Goal: Task Accomplishment & Management: Manage account settings

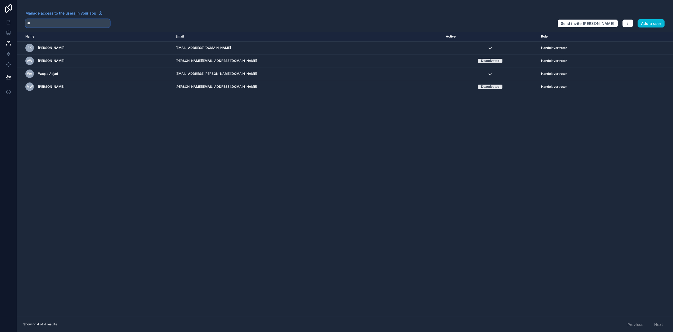
drag, startPoint x: 70, startPoint y: 27, endPoint x: 68, endPoint y: 25, distance: 3.1
click at [70, 27] on input "**" at bounding box center [67, 23] width 85 height 8
paste input "**********"
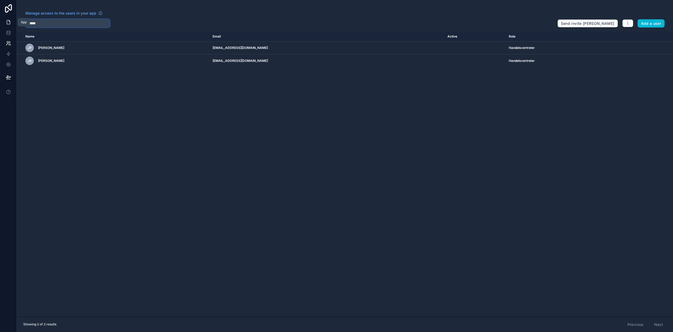
drag, startPoint x: 61, startPoint y: 24, endPoint x: 11, endPoint y: 25, distance: 50.0
click at [11, 25] on div "App Manage access to the users in your app ****** Send invite reminders Add a u…" at bounding box center [336, 166] width 673 height 332
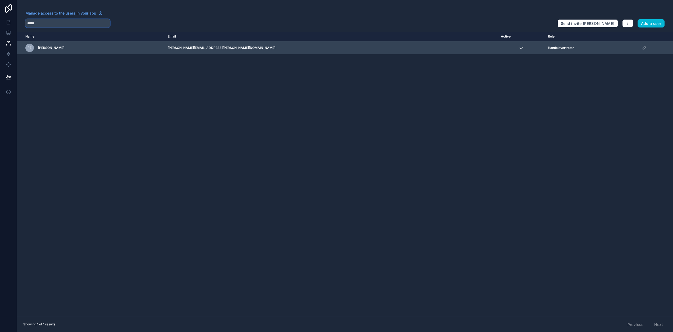
type input "*****"
click at [639, 48] on td "scrollable content" at bounding box center [656, 47] width 34 height 13
click at [642, 48] on icon "scrollable content" at bounding box center [644, 48] width 4 height 4
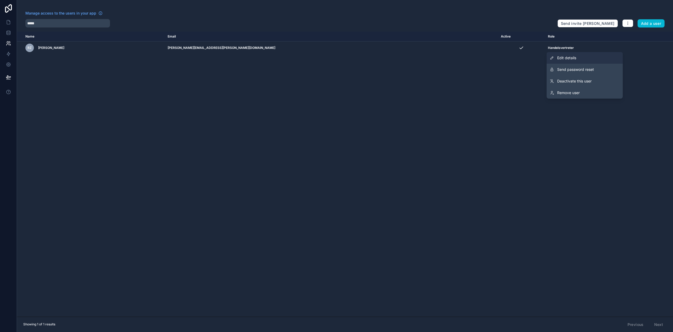
click at [580, 59] on link "Edit details" at bounding box center [584, 58] width 76 height 12
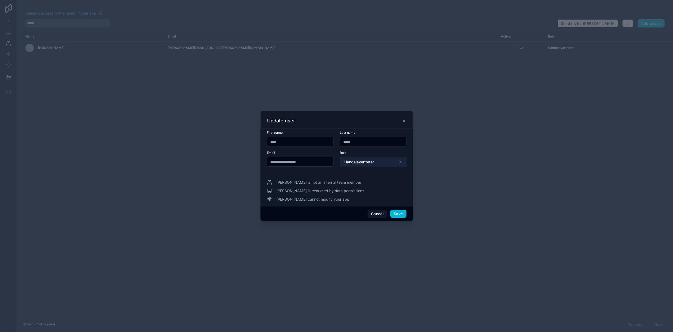
click at [364, 165] on span "Handelsvertreter" at bounding box center [359, 161] width 30 height 5
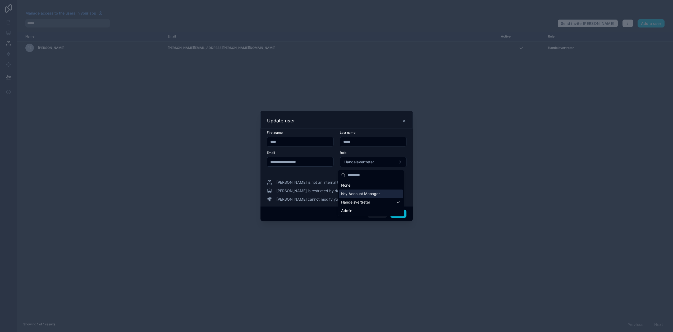
click at [371, 195] on span "Key Account Manager" at bounding box center [360, 193] width 39 height 5
click at [398, 214] on button "Save" at bounding box center [398, 214] width 16 height 8
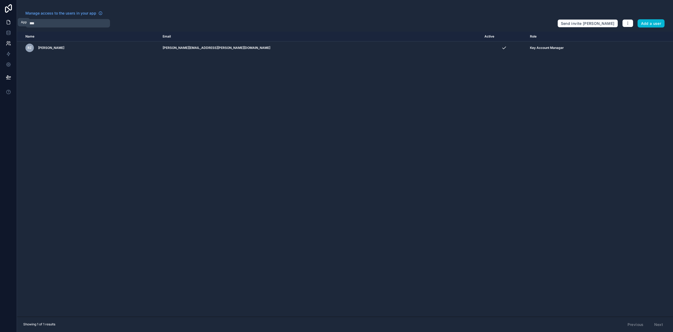
click at [9, 23] on icon at bounding box center [8, 22] width 5 height 5
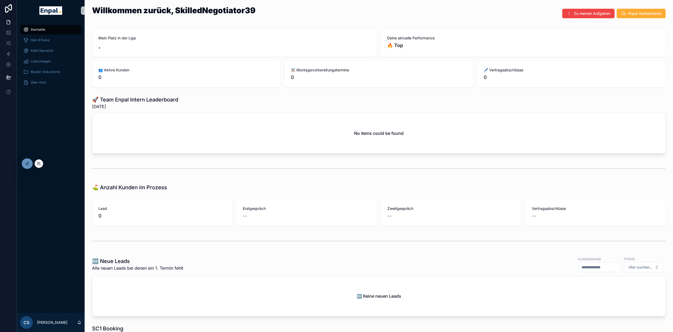
click at [42, 163] on div at bounding box center [39, 163] width 8 height 8
click at [39, 163] on icon at bounding box center [39, 163] width 4 height 4
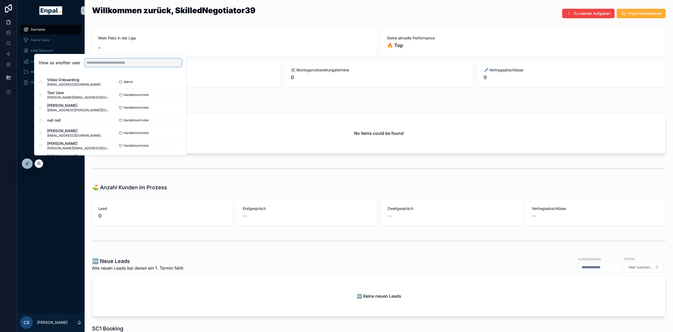
click at [108, 67] on input "text" at bounding box center [133, 62] width 97 height 8
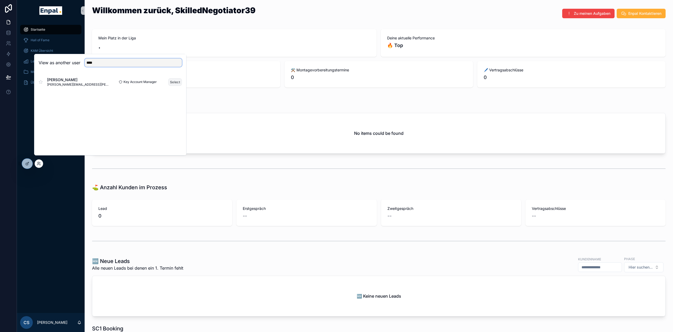
type input "****"
click at [177, 86] on button "Select" at bounding box center [175, 82] width 14 height 8
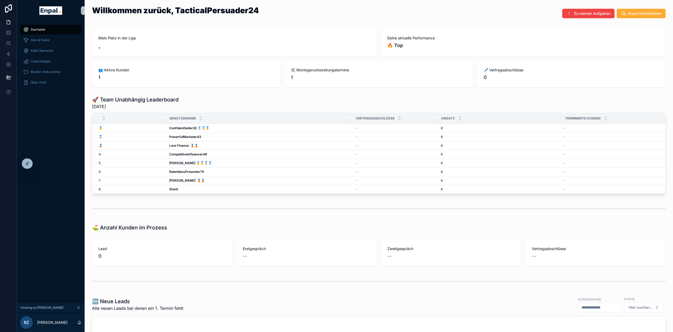
click at [80, 309] on icon "scrollable content" at bounding box center [79, 308] width 4 height 4
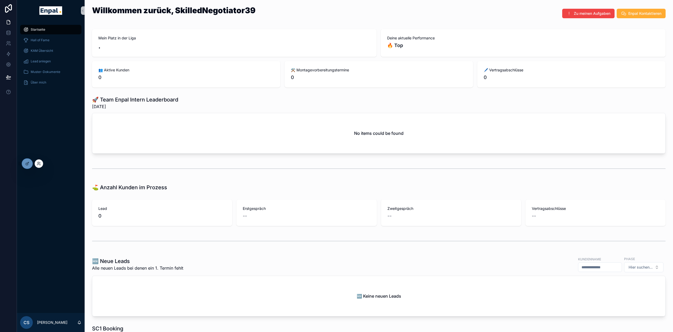
click at [42, 162] on div at bounding box center [39, 163] width 8 height 8
click at [40, 164] on icon at bounding box center [39, 163] width 4 height 4
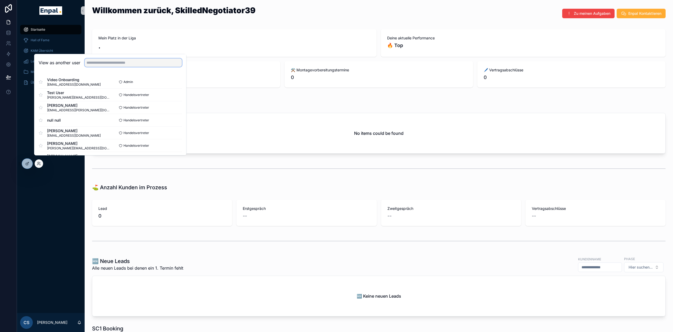
click at [123, 65] on input "text" at bounding box center [133, 62] width 97 height 8
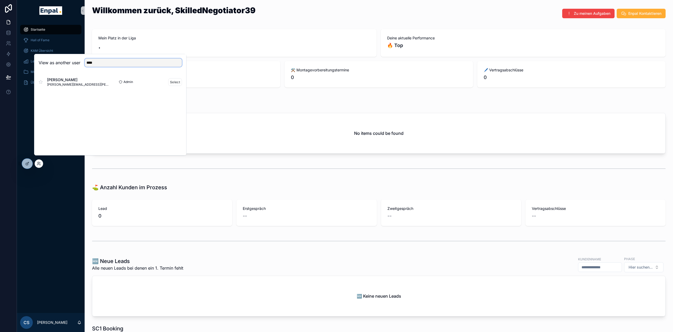
type input "****"
click at [168, 85] on div "Admin Select" at bounding box center [146, 82] width 72 height 8
click at [175, 86] on button "Select" at bounding box center [175, 82] width 14 height 8
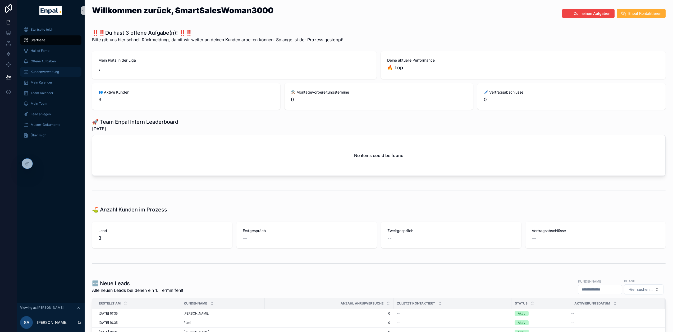
click at [54, 71] on span "Kundenverwaltung" at bounding box center [45, 72] width 28 height 4
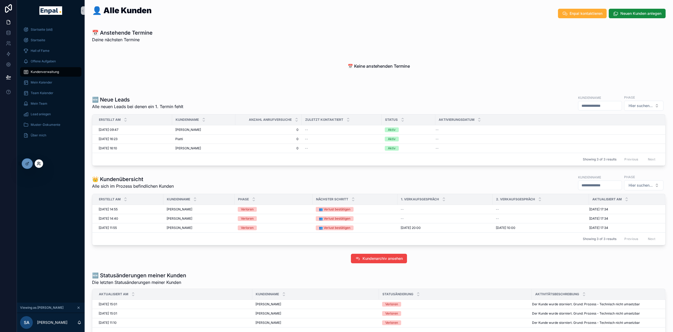
click at [39, 162] on icon at bounding box center [39, 163] width 4 height 4
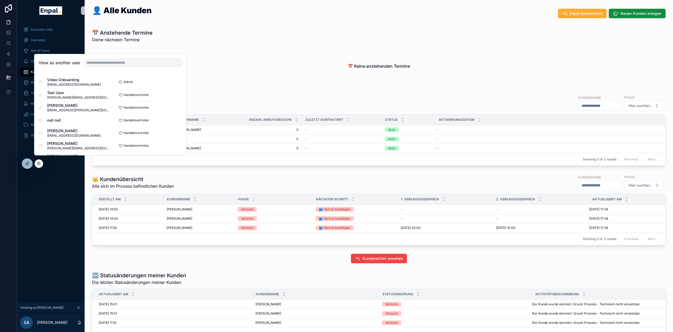
click at [104, 62] on div "View as another user" at bounding box center [110, 62] width 152 height 17
click at [103, 67] on input "text" at bounding box center [133, 62] width 97 height 8
type input "****"
click at [176, 97] on button "Select" at bounding box center [175, 95] width 14 height 8
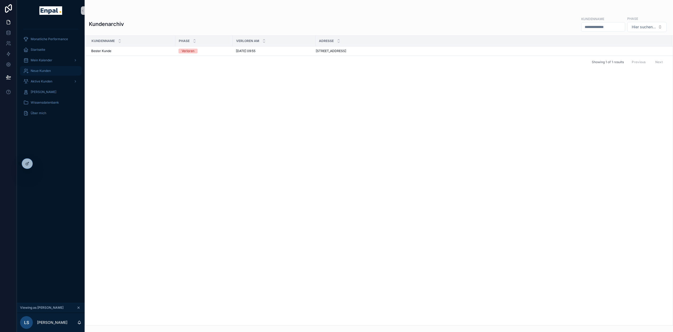
click at [52, 71] on div "Neue Kunden" at bounding box center [50, 71] width 55 height 8
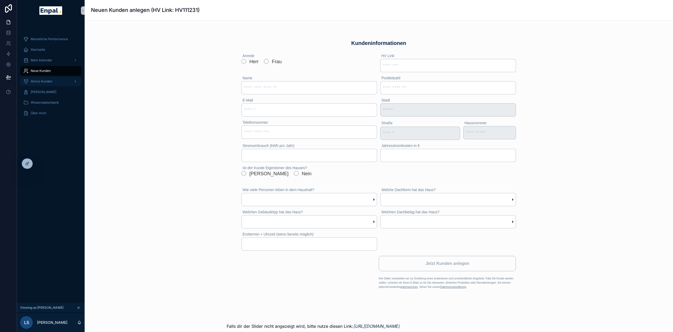
click at [47, 79] on span "Aktive Kunden" at bounding box center [42, 81] width 22 height 4
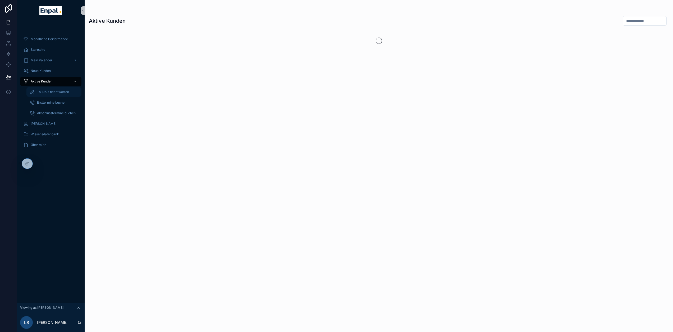
click at [60, 93] on span "To-Do's beantworten" at bounding box center [53, 92] width 32 height 4
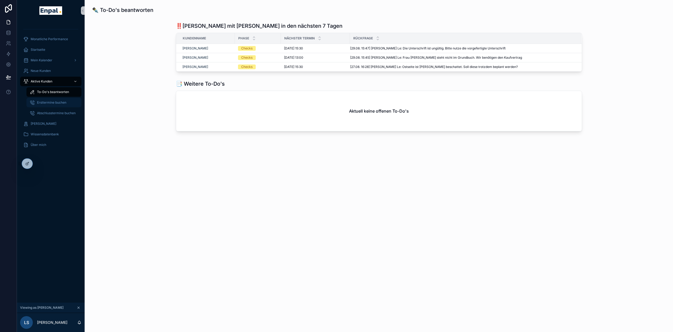
click at [59, 104] on span "Ersttermine buchen" at bounding box center [51, 102] width 29 height 4
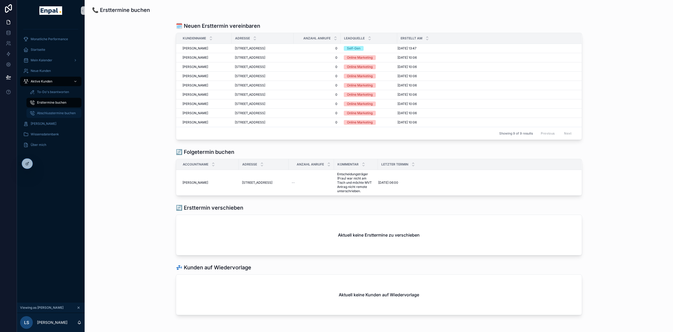
click at [58, 117] on div "Abschlusstermine buchen" at bounding box center [54, 113] width 49 height 8
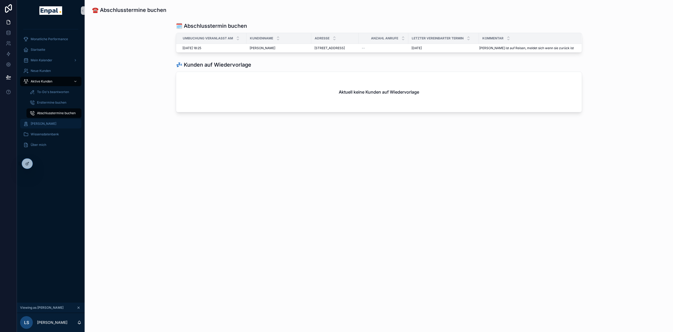
click at [56, 123] on span "Verlorene Kunden" at bounding box center [44, 124] width 26 height 4
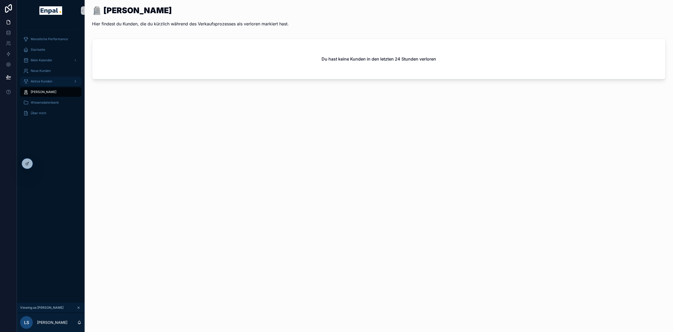
click at [50, 83] on span "Aktive Kunden" at bounding box center [42, 81] width 22 height 4
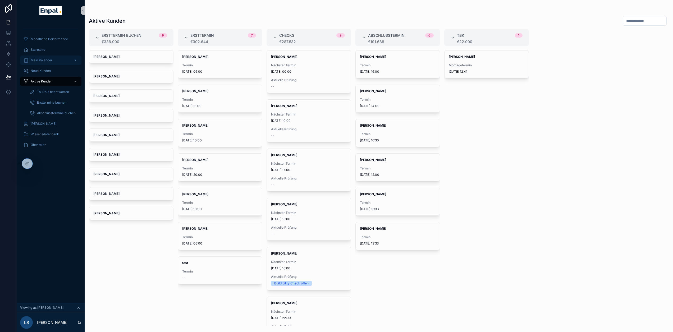
click at [55, 61] on div "Mein Kalender" at bounding box center [50, 60] width 55 height 8
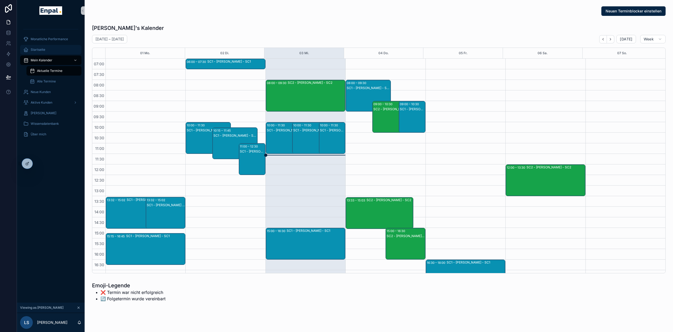
click at [43, 45] on link "Startseite" at bounding box center [50, 50] width 61 height 10
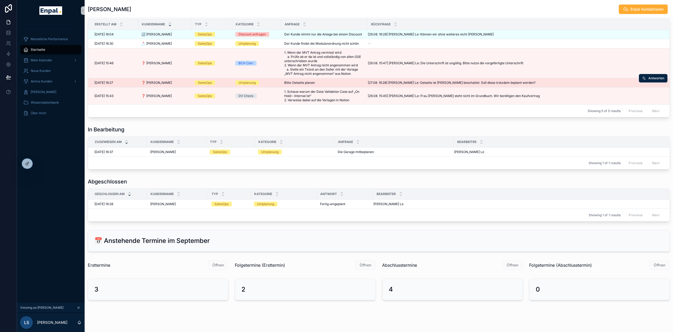
scroll to position [201, 0]
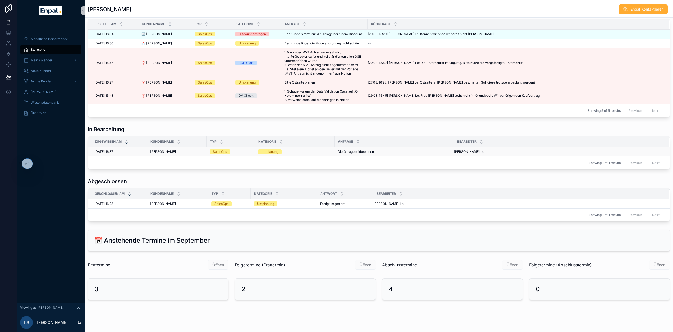
click at [155, 153] on span "[PERSON_NAME]" at bounding box center [163, 152] width 26 height 4
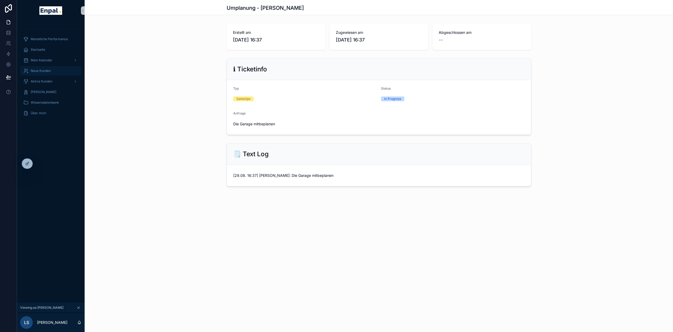
click at [44, 72] on span "Neue Kunden" at bounding box center [41, 71] width 20 height 4
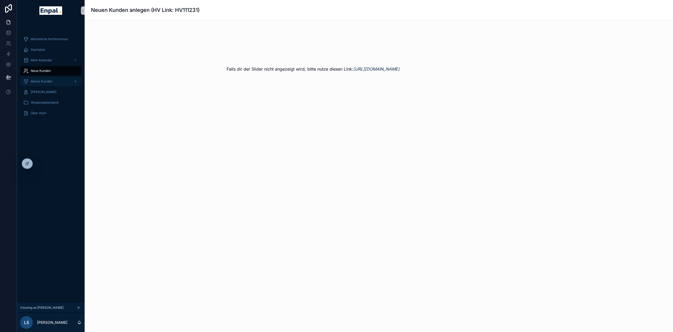
click at [48, 80] on span "Aktive Kunden" at bounding box center [42, 81] width 22 height 4
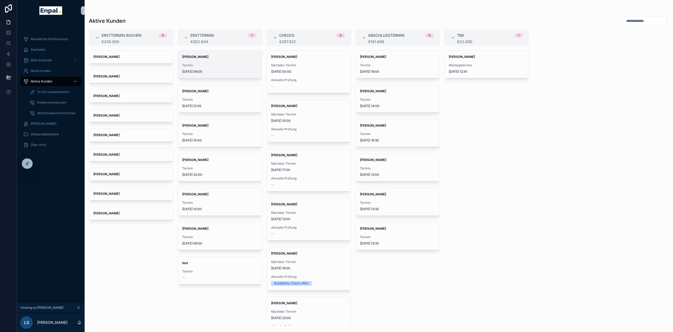
click at [215, 67] on span "Termin" at bounding box center [220, 65] width 76 height 4
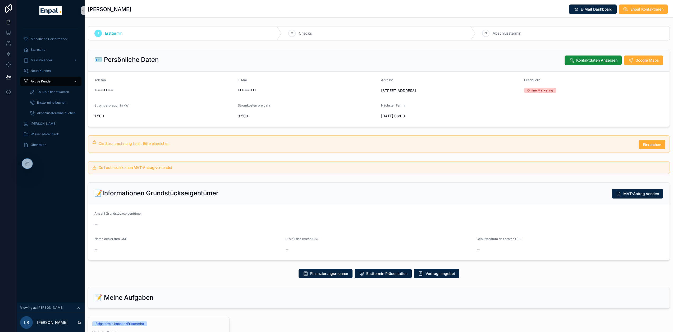
drag, startPoint x: 49, startPoint y: 82, endPoint x: 54, endPoint y: 84, distance: 6.0
click at [49, 82] on span "Aktive Kunden" at bounding box center [42, 81] width 22 height 4
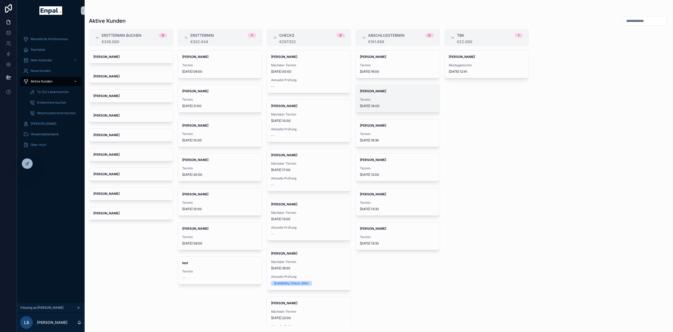
click at [387, 96] on div "Anna Becker Termin 9.9.2025 14:00" at bounding box center [397, 98] width 84 height 27
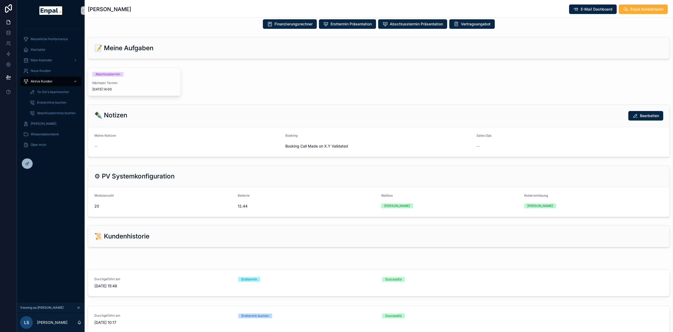
scroll to position [188, 0]
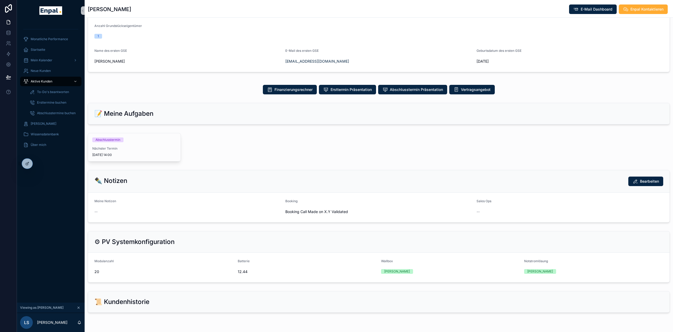
click at [223, 150] on div "Abschlusstermin Nächster Termin 9.9.2025 14:00" at bounding box center [232, 147] width 288 height 29
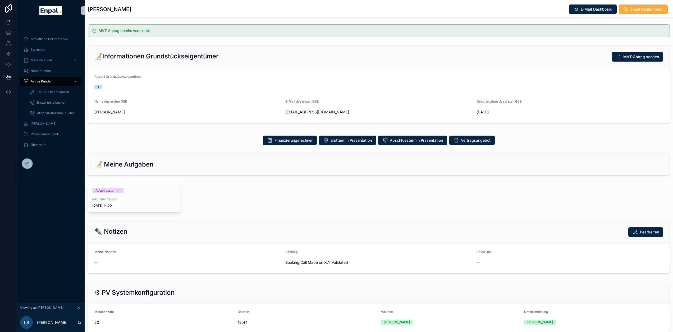
scroll to position [135, 0]
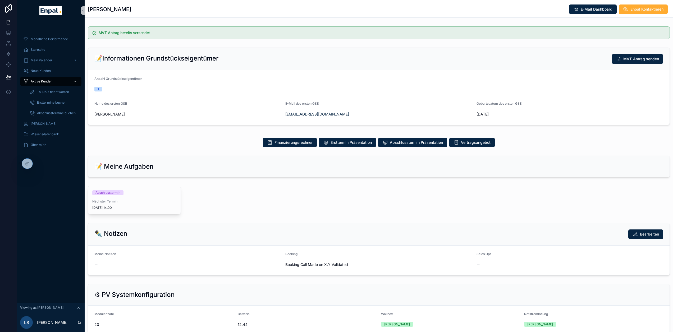
click at [49, 83] on span "Aktive Kunden" at bounding box center [42, 81] width 22 height 4
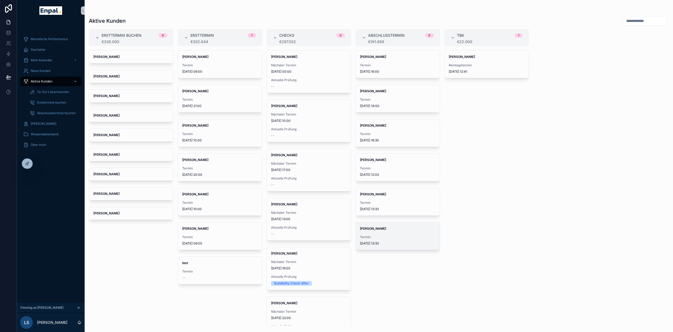
click at [389, 234] on div "Vanessa Albrecht Termin 4.9.2025 13:33" at bounding box center [397, 235] width 84 height 27
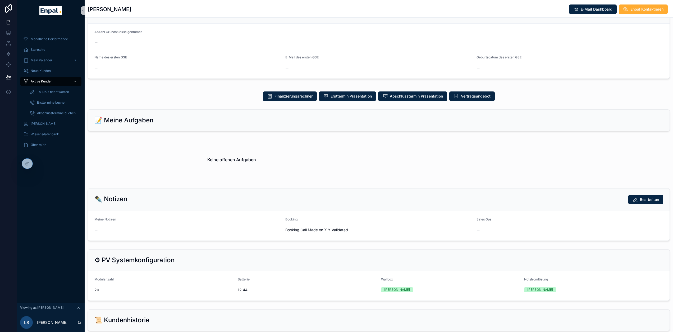
scroll to position [185, 0]
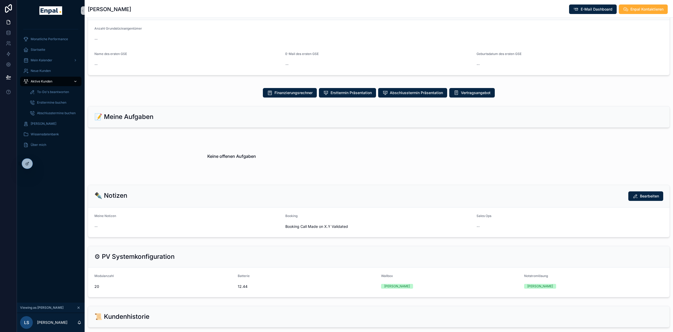
click at [42, 78] on div "Aktive Kunden" at bounding box center [50, 81] width 55 height 8
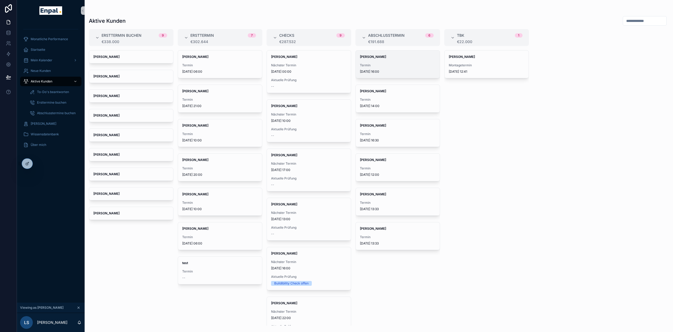
click at [404, 69] on div "Termin 10.9.2025 16:00" at bounding box center [398, 68] width 76 height 11
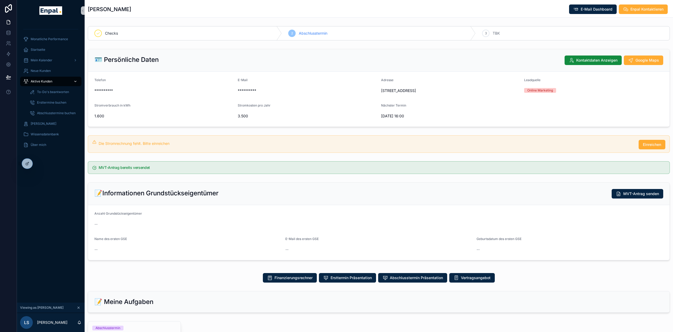
click at [51, 84] on div "Aktive Kunden" at bounding box center [50, 81] width 55 height 8
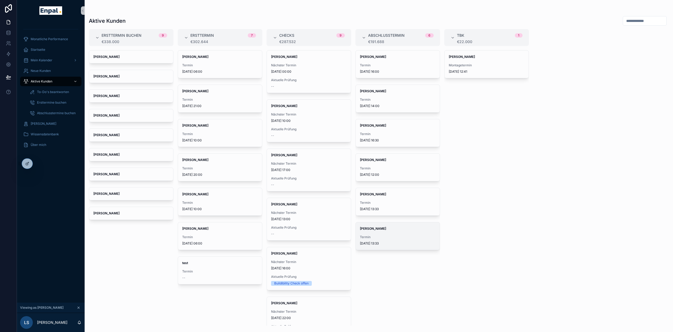
click at [395, 245] on span "[DATE] 13:33" at bounding box center [398, 243] width 76 height 4
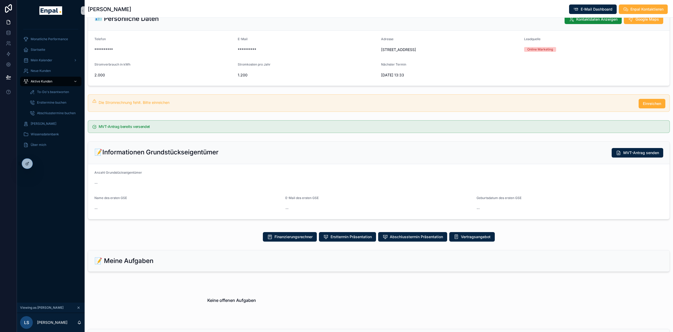
scroll to position [132, 0]
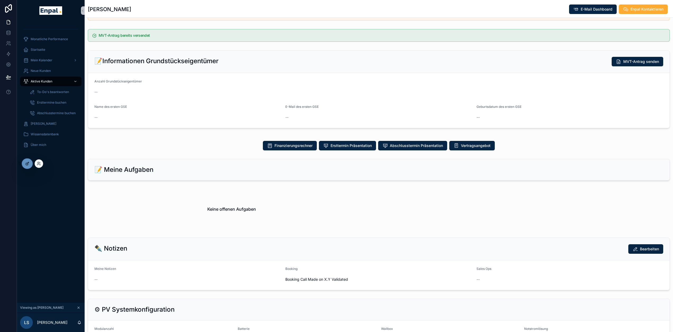
click at [30, 163] on div at bounding box center [27, 164] width 11 height 10
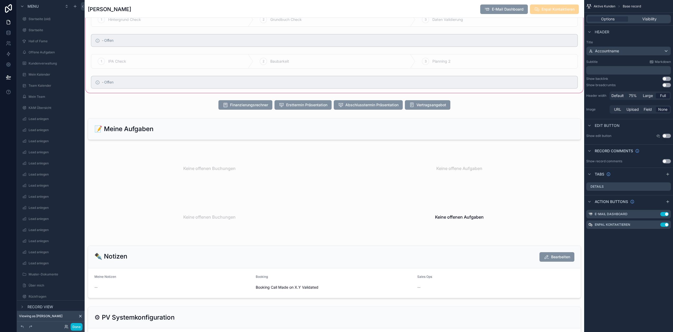
scroll to position [740, 0]
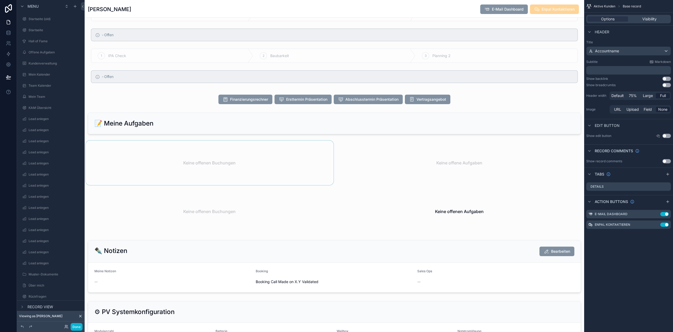
click at [223, 175] on div "scrollable content" at bounding box center [210, 163] width 250 height 44
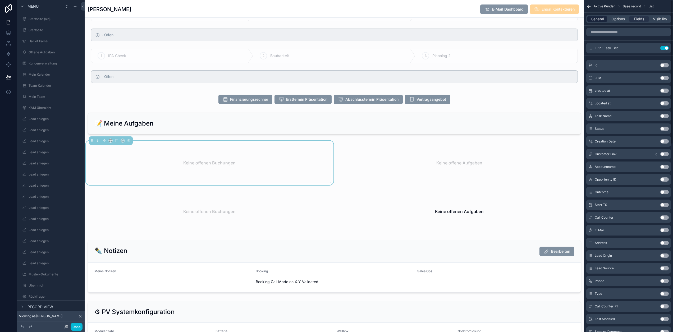
click at [601, 18] on span "General" at bounding box center [596, 18] width 13 height 5
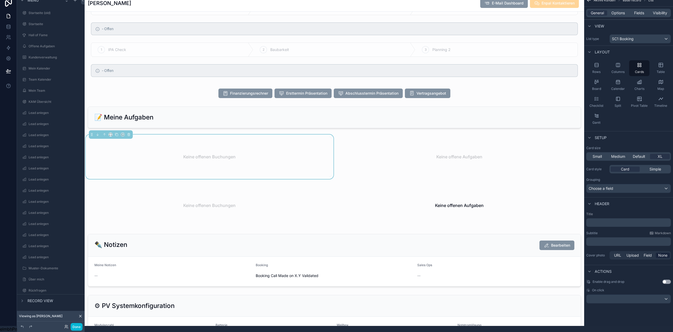
scroll to position [10, 0]
click at [617, 10] on span "Options" at bounding box center [617, 12] width 13 height 5
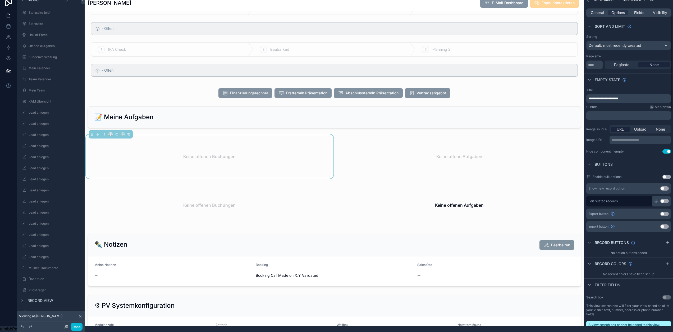
scroll to position [79, 0]
click at [436, 170] on div "scrollable content" at bounding box center [459, 156] width 250 height 44
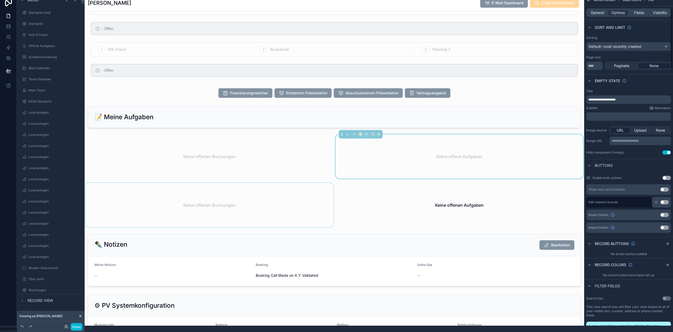
click at [280, 203] on div "scrollable content" at bounding box center [210, 205] width 250 height 44
click at [415, 205] on div "scrollable content" at bounding box center [459, 205] width 250 height 44
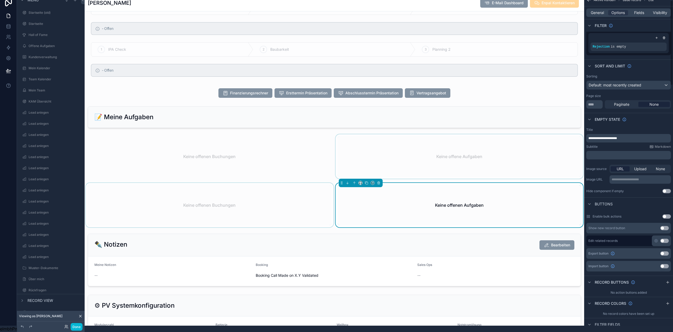
scroll to position [53, 0]
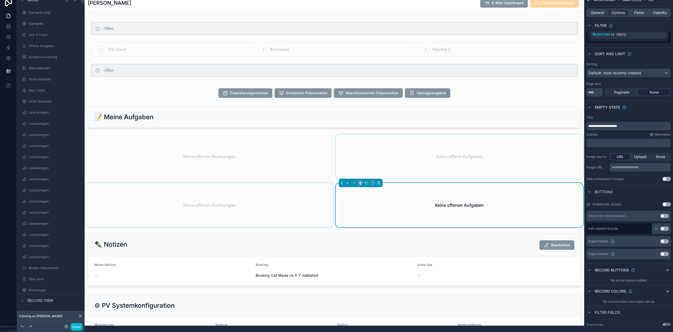
click at [668, 177] on button "Use setting" at bounding box center [666, 179] width 8 height 4
click at [236, 171] on div "scrollable content" at bounding box center [210, 156] width 250 height 44
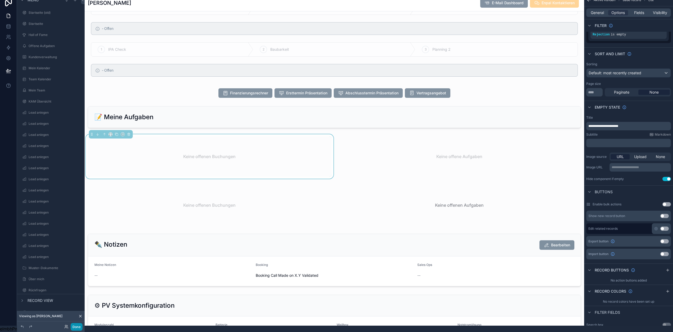
click at [80, 327] on button "Done" at bounding box center [77, 327] width 12 height 8
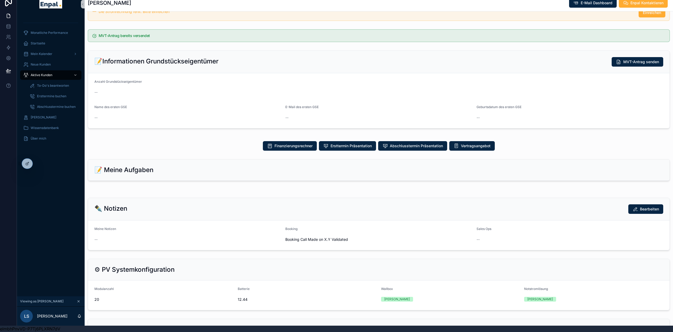
scroll to position [107, 0]
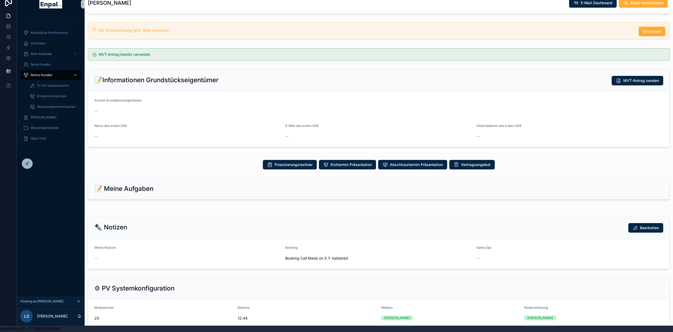
click at [55, 71] on div "Aktive Kunden" at bounding box center [50, 75] width 55 height 8
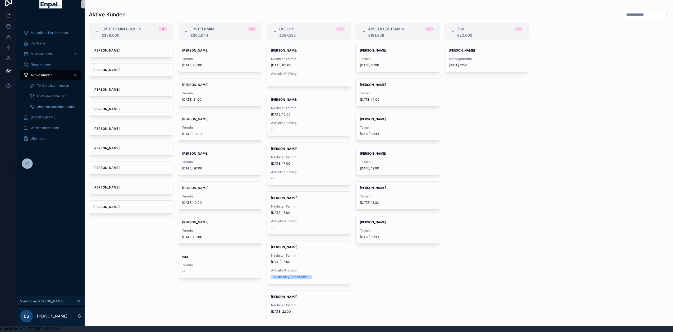
drag, startPoint x: 212, startPoint y: 155, endPoint x: 229, endPoint y: 157, distance: 17.0
click at [212, 155] on div "Markus Zimmermann Termin 3.9.2025 20:00" at bounding box center [220, 160] width 84 height 27
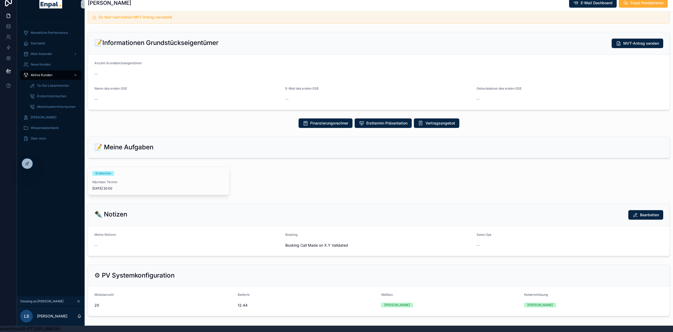
scroll to position [159, 0]
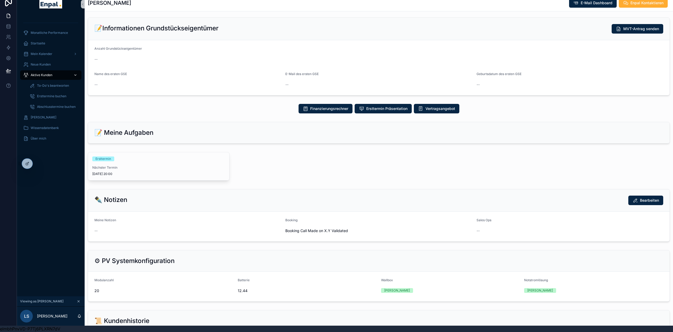
click at [51, 73] on span "Aktive Kunden" at bounding box center [42, 75] width 22 height 4
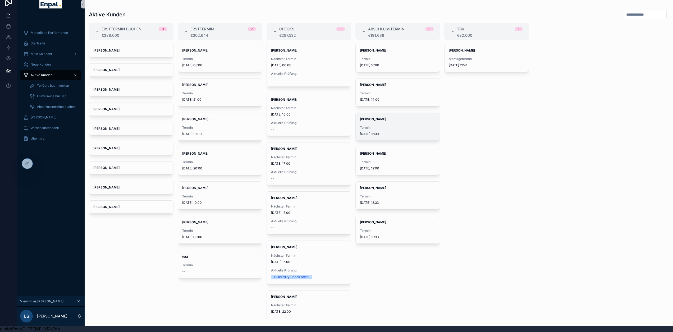
click at [387, 126] on span "Termin" at bounding box center [398, 128] width 76 height 4
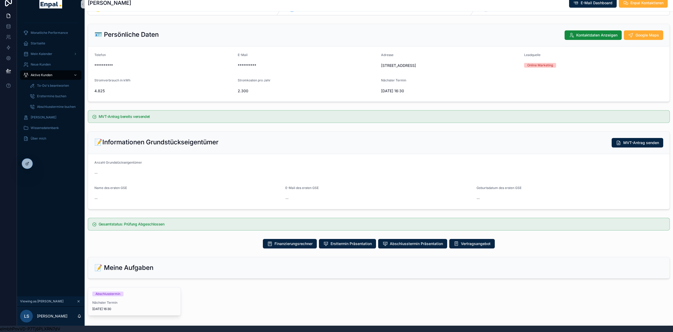
scroll to position [159, 0]
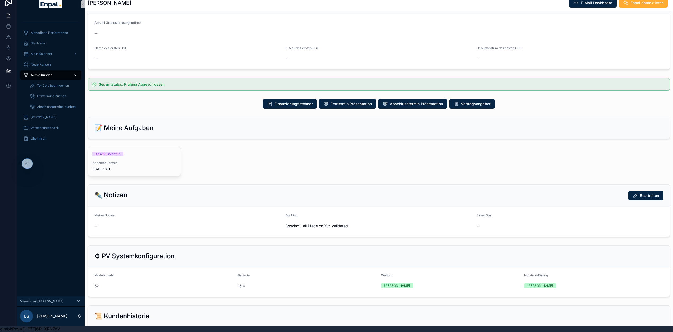
click at [41, 73] on span "Aktive Kunden" at bounding box center [42, 75] width 22 height 4
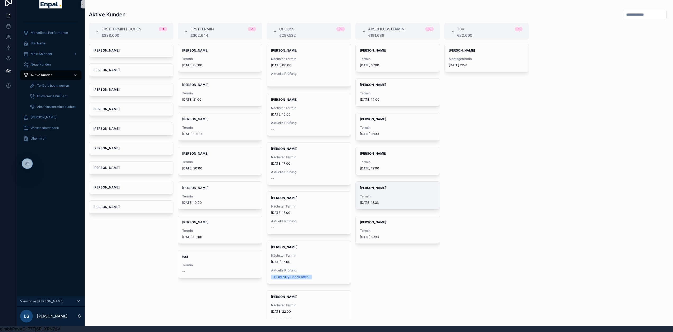
click at [390, 194] on span "Termin" at bounding box center [398, 196] width 76 height 4
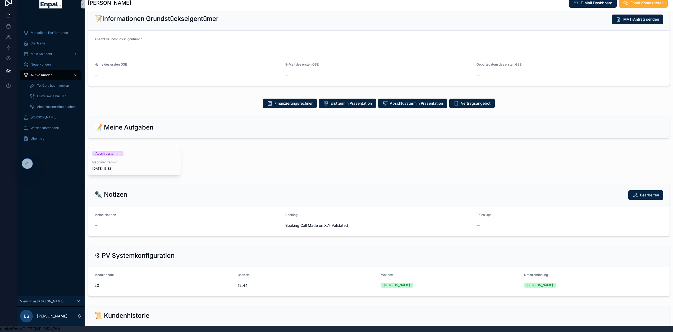
scroll to position [185, 0]
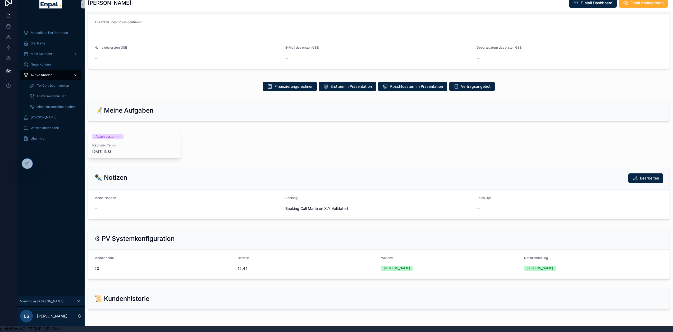
click at [46, 73] on div "Aktive Kunden" at bounding box center [50, 75] width 55 height 8
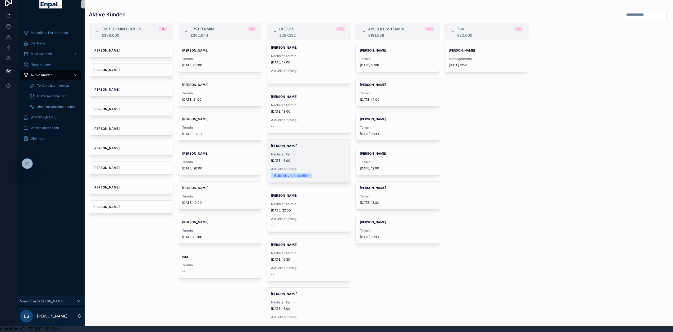
scroll to position [132, 0]
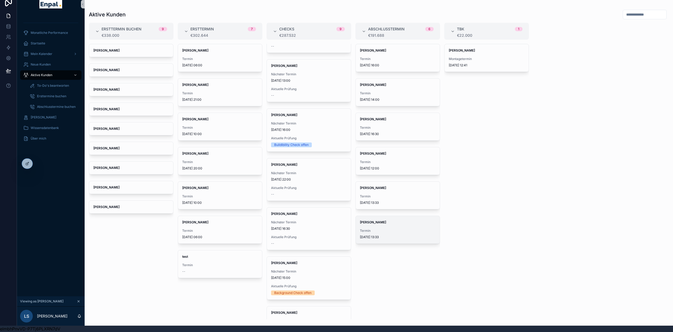
click at [393, 224] on div "Vanessa Albrecht Termin 4.9.2025 13:33" at bounding box center [397, 229] width 84 height 27
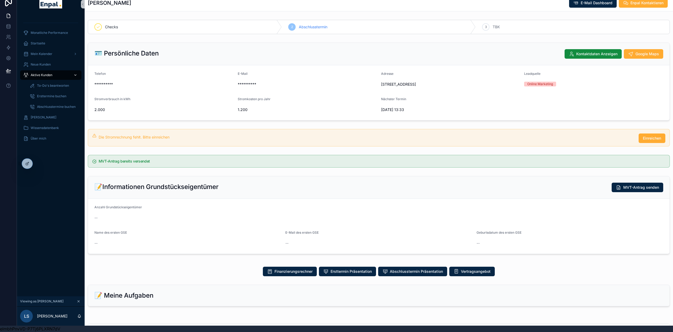
click at [55, 72] on div "Aktive Kunden" at bounding box center [50, 75] width 55 height 8
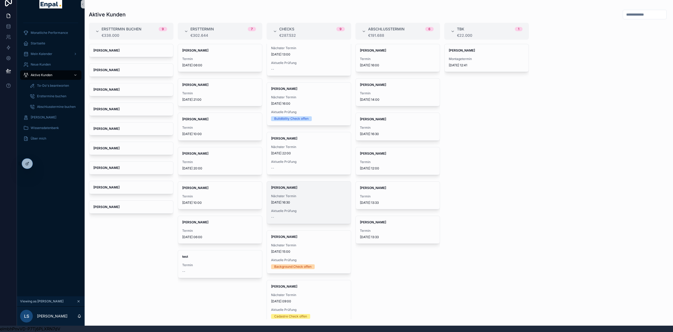
scroll to position [163, 0]
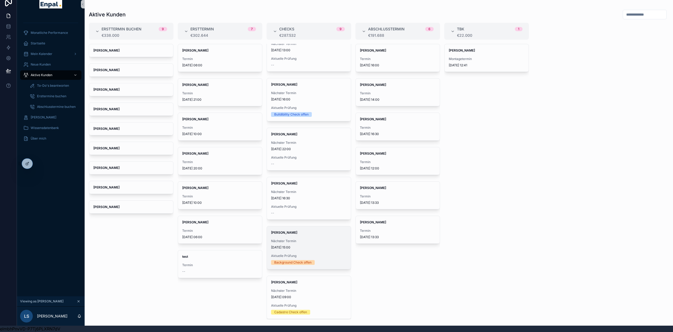
click at [314, 245] on span "[DATE] 15:00" at bounding box center [309, 247] width 76 height 4
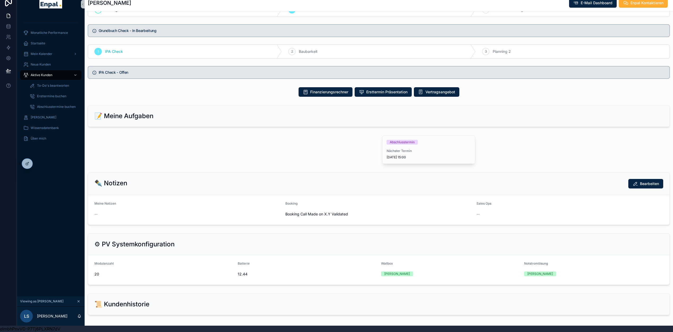
scroll to position [344, 0]
click at [28, 164] on icon at bounding box center [27, 163] width 4 height 4
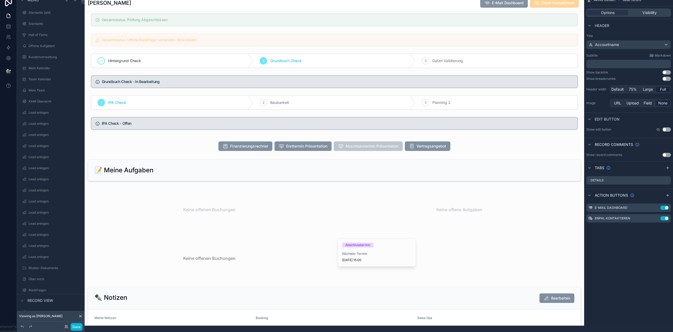
scroll to position [687, 0]
click at [239, 258] on div "scrollable content" at bounding box center [210, 258] width 250 height 44
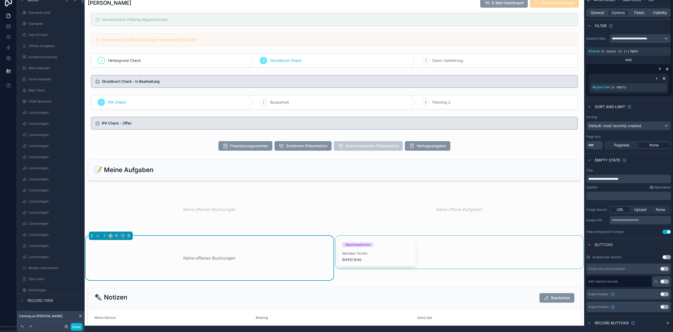
click at [451, 256] on div "scrollable content" at bounding box center [459, 258] width 250 height 44
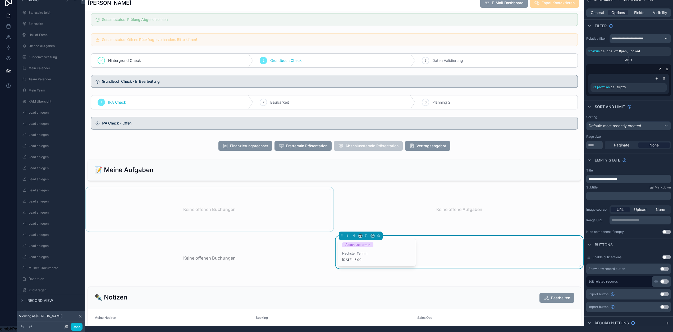
click at [221, 204] on div "scrollable content" at bounding box center [210, 209] width 250 height 44
click at [394, 212] on div "scrollable content" at bounding box center [459, 209] width 250 height 44
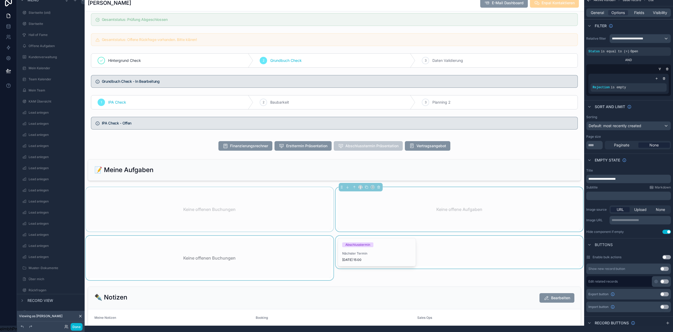
click at [239, 260] on div "scrollable content" at bounding box center [210, 258] width 250 height 44
click at [444, 263] on div "scrollable content" at bounding box center [459, 258] width 250 height 44
click at [232, 221] on div "scrollable content" at bounding box center [210, 209] width 250 height 44
click at [110, 189] on icon "scrollable content" at bounding box center [111, 187] width 4 height 4
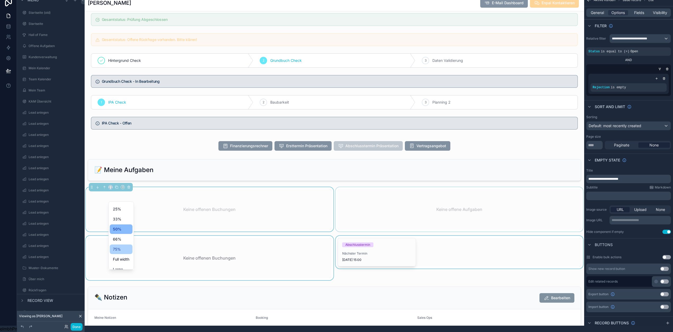
scroll to position [14, 0]
click at [121, 251] on span "Full width" at bounding box center [121, 253] width 16 height 6
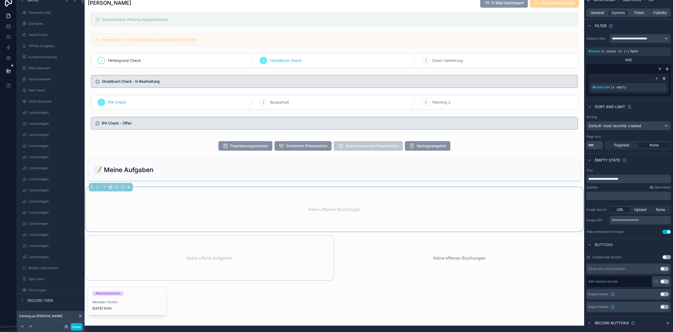
click at [253, 260] on div "scrollable content" at bounding box center [210, 258] width 250 height 44
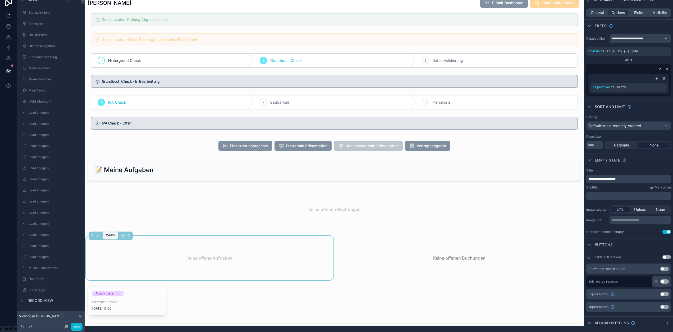
click at [110, 238] on icon "scrollable content" at bounding box center [111, 236] width 4 height 4
click at [124, 299] on span "Full width" at bounding box center [121, 302] width 16 height 6
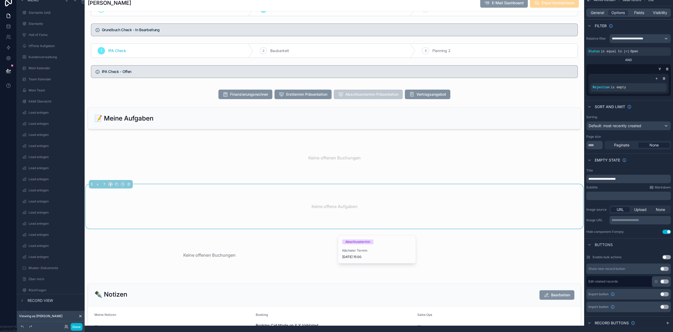
scroll to position [740, 0]
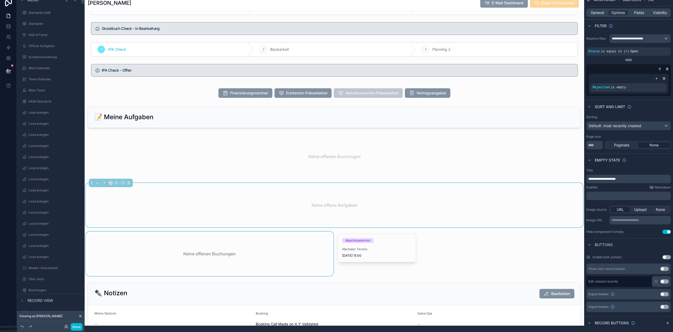
click at [233, 257] on div "scrollable content" at bounding box center [210, 254] width 250 height 44
click at [111, 233] on icon "scrollable content" at bounding box center [111, 232] width 4 height 4
click at [126, 309] on span "Full width" at bounding box center [121, 312] width 16 height 6
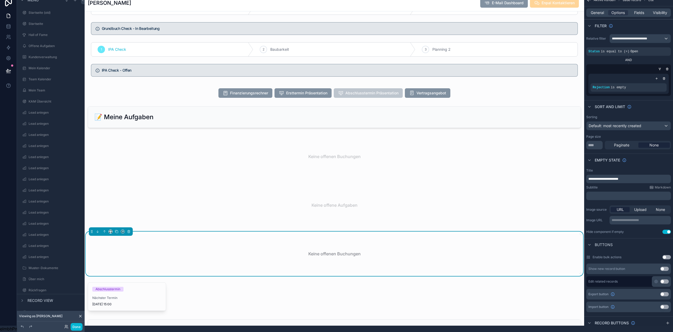
scroll to position [793, 0]
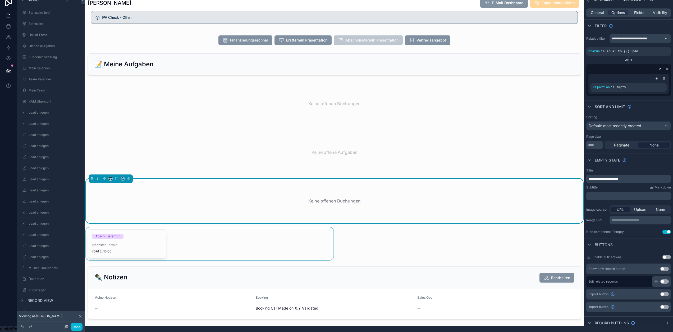
click at [204, 249] on div "scrollable content" at bounding box center [210, 243] width 250 height 33
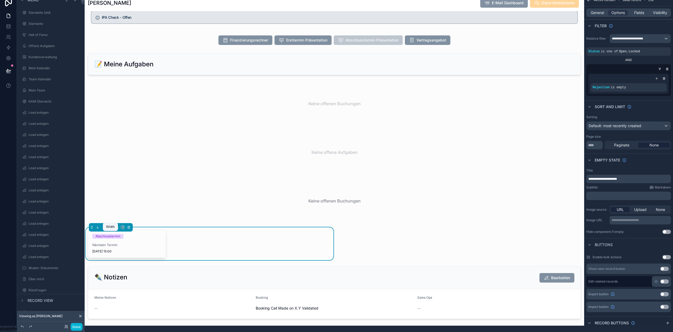
click at [110, 229] on icon "scrollable content" at bounding box center [111, 227] width 4 height 4
click at [125, 290] on span "Full width" at bounding box center [121, 293] width 16 height 6
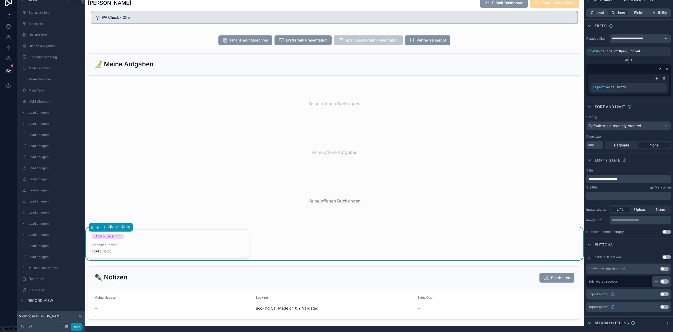
click at [75, 326] on button "Done" at bounding box center [77, 327] width 12 height 8
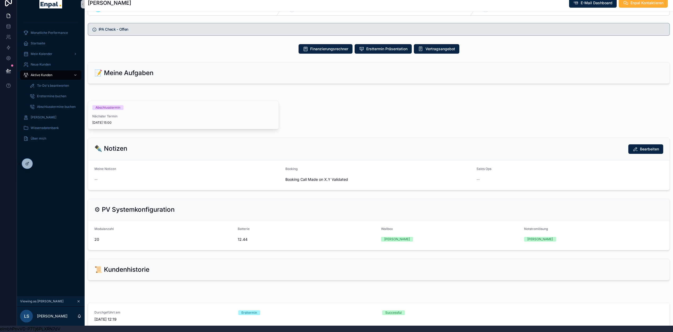
scroll to position [334, 0]
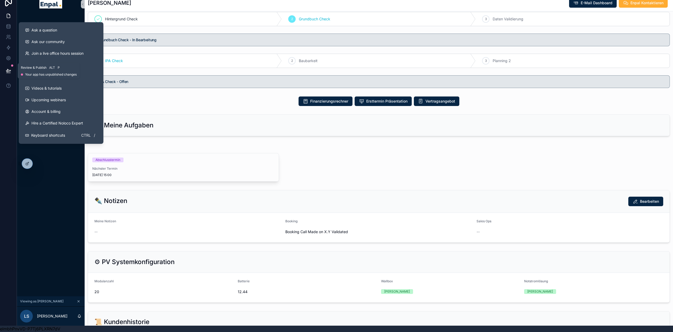
click at [11, 67] on button at bounding box center [9, 70] width 12 height 15
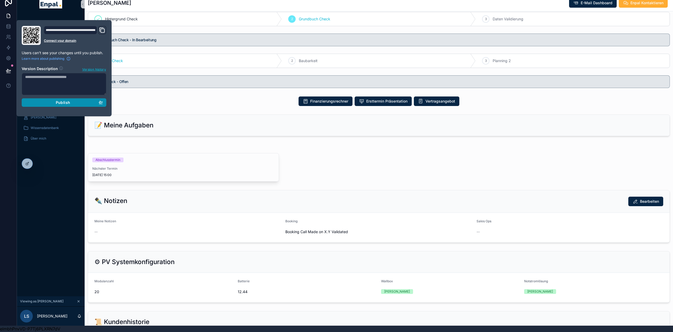
click at [70, 100] on div "Publish" at bounding box center [64, 102] width 78 height 5
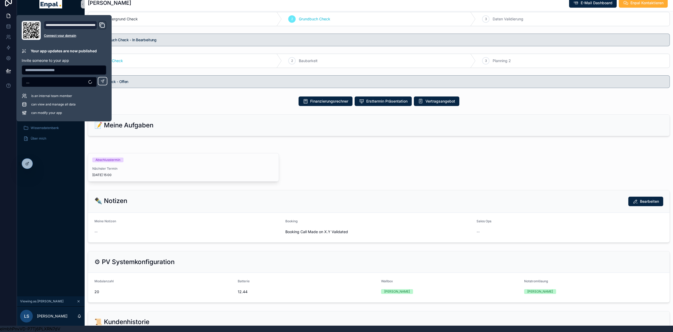
click at [337, 154] on div "Abschlusstermin Nächster Termin 4.9.2025 15:00" at bounding box center [379, 167] width 588 height 33
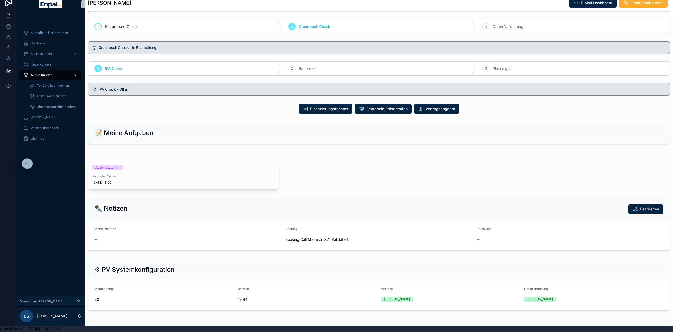
scroll to position [307, 0]
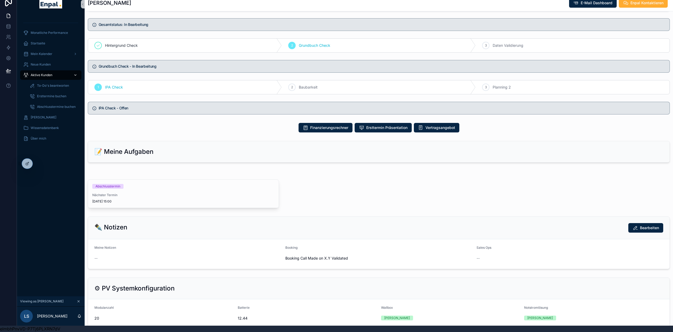
click at [54, 71] on div "Aktive Kunden" at bounding box center [50, 75] width 55 height 8
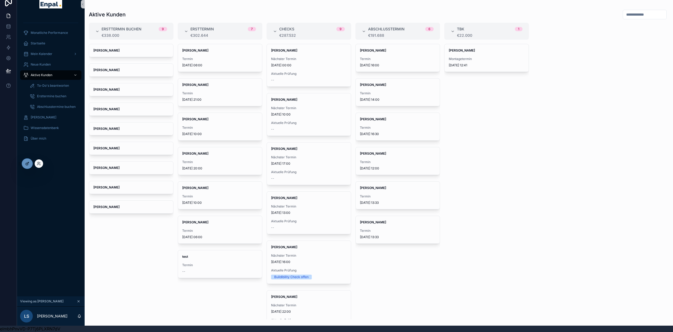
click at [30, 165] on div at bounding box center [27, 164] width 11 height 10
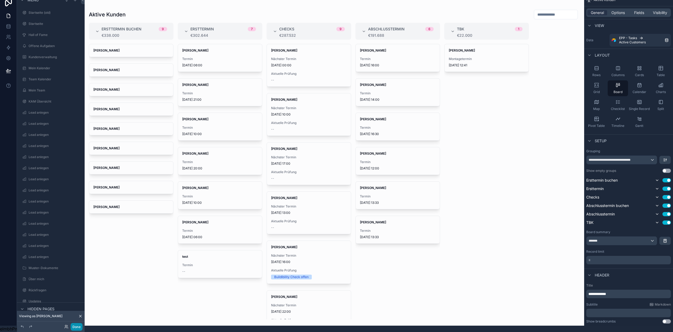
click at [77, 325] on button "Done" at bounding box center [77, 327] width 12 height 8
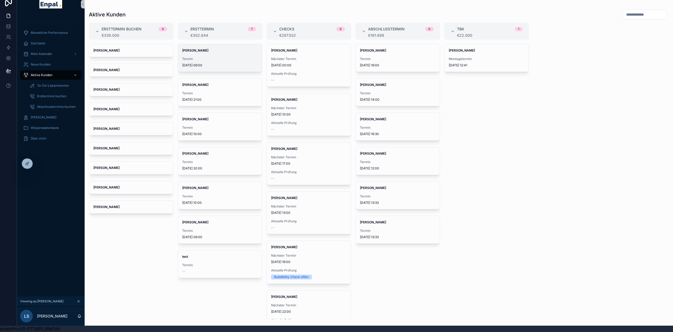
click at [214, 57] on span "Termin" at bounding box center [220, 59] width 76 height 4
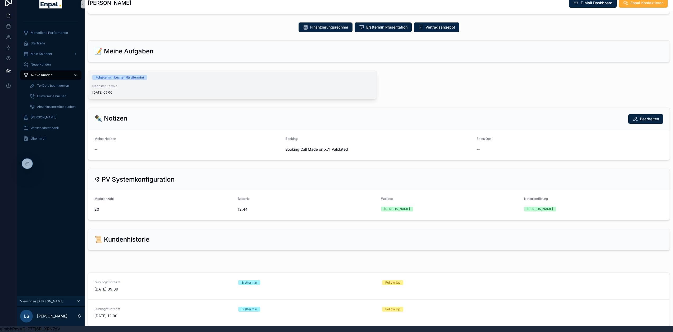
scroll to position [237, 0]
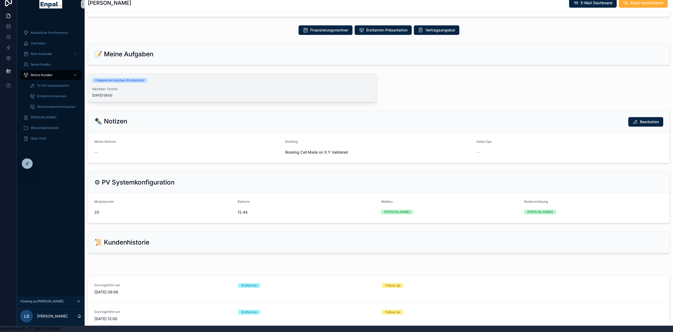
click at [159, 76] on div "Folgetermin buchen (Ersttermin) Nächster Termin 16.9.2025 06:00" at bounding box center [232, 88] width 288 height 28
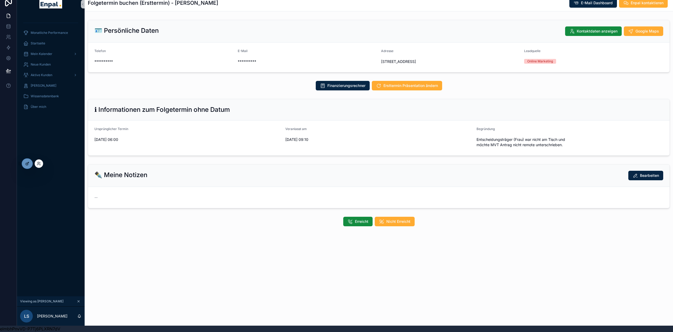
click at [25, 167] on div at bounding box center [27, 164] width 11 height 10
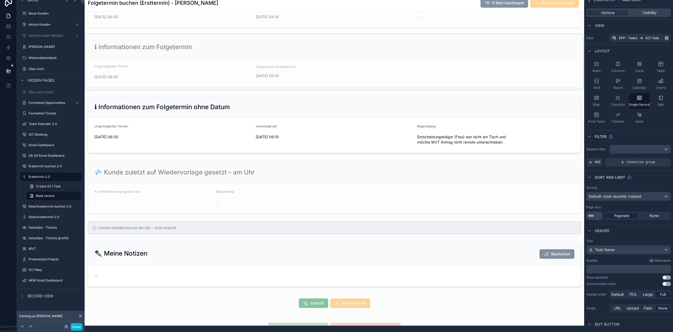
scroll to position [396, 0]
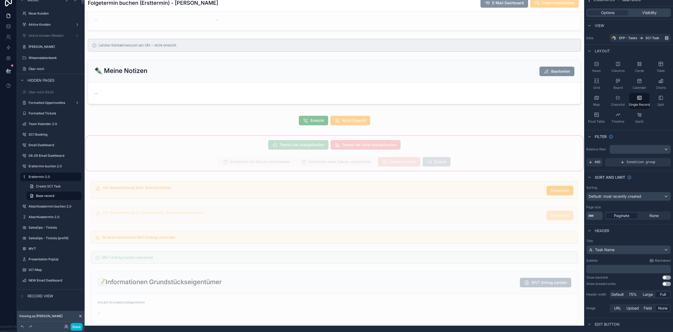
click at [355, 169] on div "scrollable content" at bounding box center [334, 153] width 499 height 37
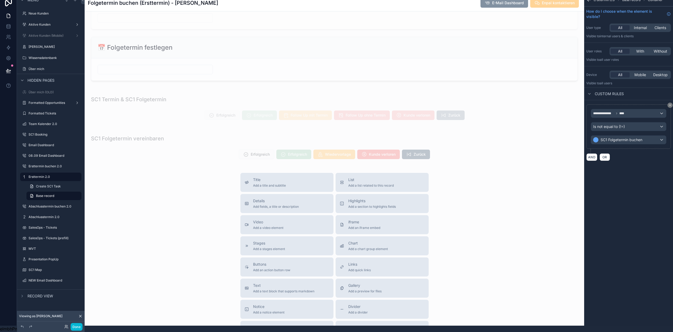
scroll to position [1216, 0]
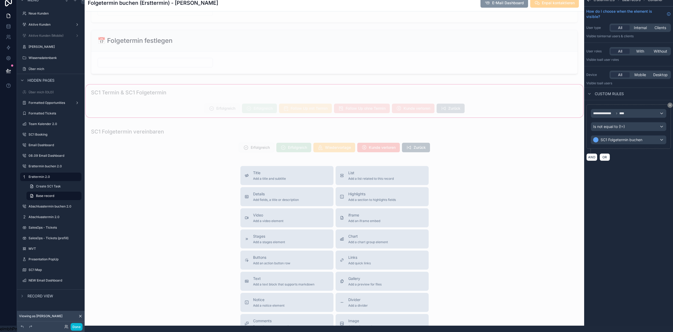
click at [299, 110] on div "scrollable content" at bounding box center [334, 101] width 499 height 35
click at [319, 114] on div "scrollable content" at bounding box center [334, 101] width 499 height 35
click at [487, 112] on div "scrollable content" at bounding box center [334, 101] width 499 height 35
click at [169, 99] on div "scrollable content" at bounding box center [334, 101] width 499 height 35
click at [42, 293] on span "Record view" at bounding box center [40, 295] width 26 height 5
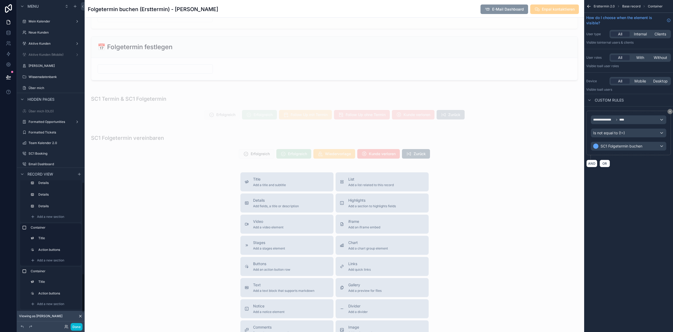
scroll to position [459, 0]
click at [46, 230] on label "Container" at bounding box center [54, 227] width 47 height 4
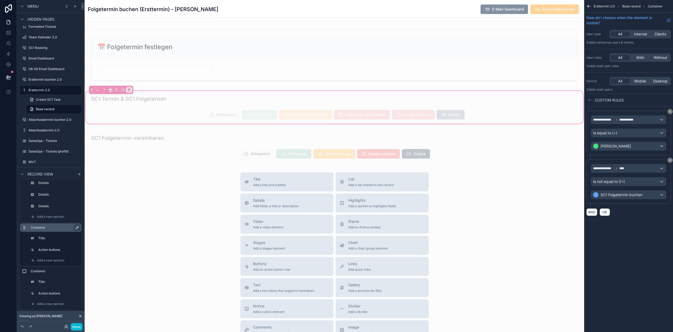
click at [78, 230] on icon "scrollable content" at bounding box center [77, 227] width 4 height 4
click at [63, 229] on input "*********" at bounding box center [51, 227] width 40 height 6
click at [48, 229] on input "**********" at bounding box center [51, 227] width 40 height 6
type input "**********"
click at [77, 231] on button "scrollable content" at bounding box center [76, 227] width 6 height 6
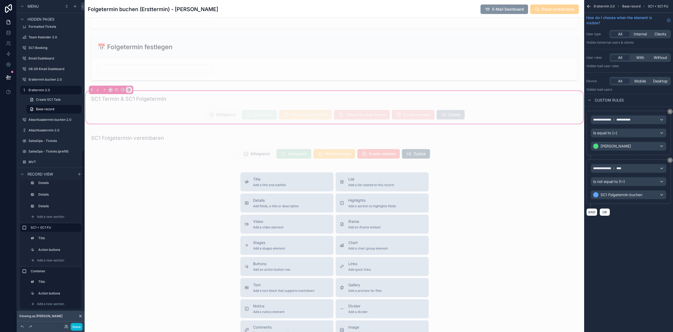
scroll to position [379, 0]
click at [77, 273] on icon "scrollable content" at bounding box center [77, 271] width 4 height 4
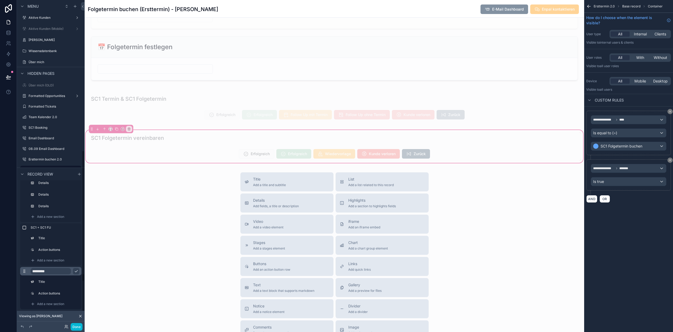
click at [59, 274] on input "*********" at bounding box center [51, 271] width 40 height 6
type input "********"
click at [76, 273] on icon "scrollable content" at bounding box center [76, 271] width 4 height 4
click at [476, 123] on div "scrollable content" at bounding box center [334, 107] width 499 height 35
click at [37, 230] on label "SC1 + SC1 FU" at bounding box center [54, 227] width 47 height 4
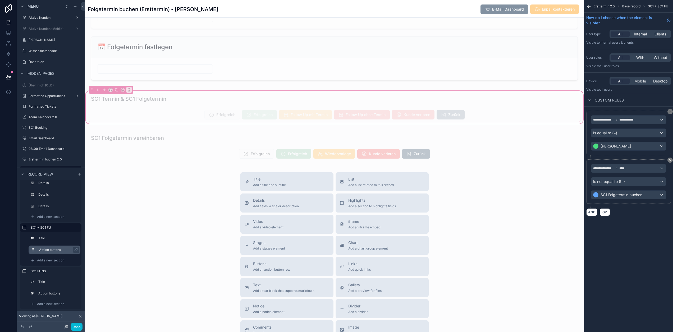
click at [50, 252] on label "Action buttons" at bounding box center [57, 250] width 37 height 4
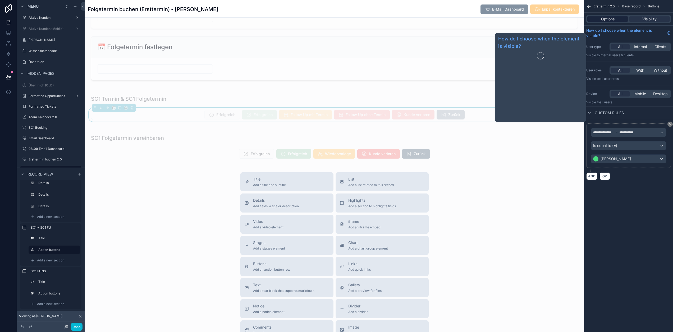
click at [620, 19] on div "Options" at bounding box center [607, 18] width 41 height 5
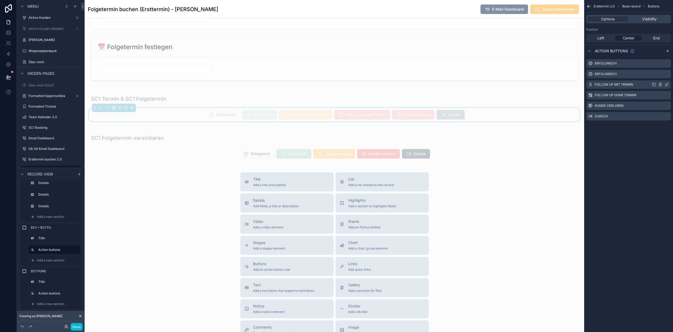
click at [668, 85] on icon "scrollable content" at bounding box center [666, 84] width 4 height 4
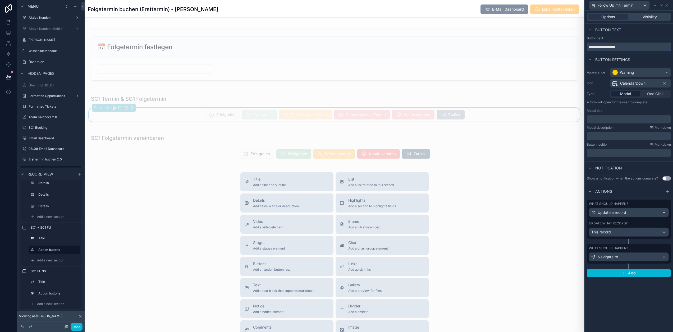
drag, startPoint x: 629, startPoint y: 46, endPoint x: 592, endPoint y: 45, distance: 36.7
click at [592, 45] on input "**********" at bounding box center [628, 47] width 84 height 8
drag, startPoint x: 614, startPoint y: 46, endPoint x: 620, endPoint y: 47, distance: 5.9
click at [614, 46] on input "**********" at bounding box center [628, 47] width 84 height 8
click at [76, 328] on button "Done" at bounding box center [77, 327] width 12 height 8
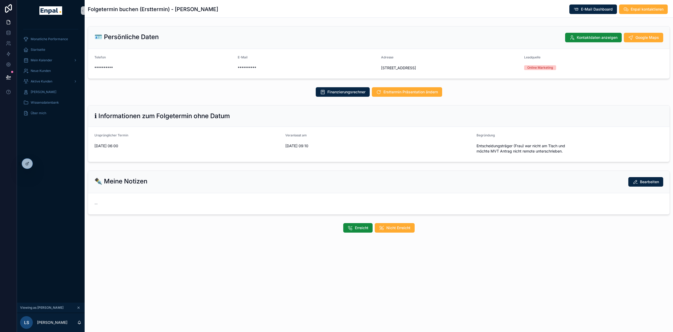
scroll to position [0, 0]
click at [8, 76] on icon at bounding box center [8, 77] width 4 height 3
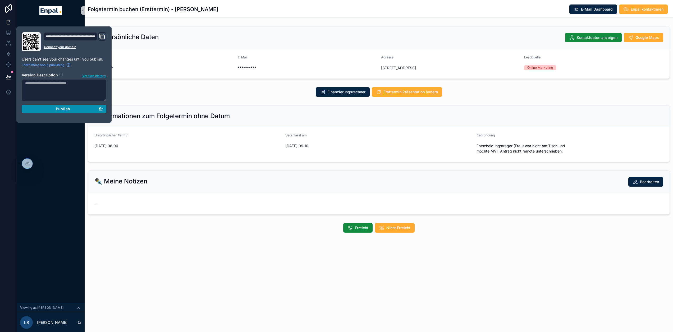
click at [58, 108] on span "Publish" at bounding box center [63, 109] width 14 height 5
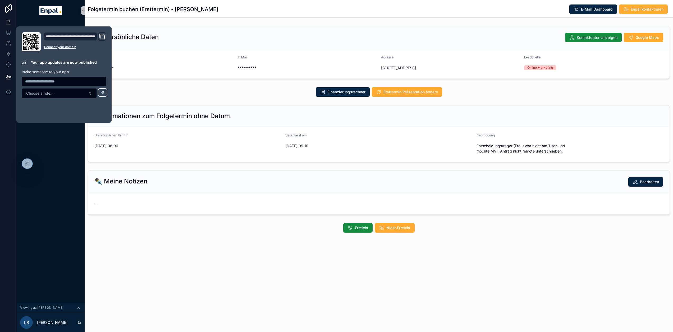
click at [152, 97] on div "Finanzierungsrechner Ersttermin Präsentation ändern" at bounding box center [379, 92] width 582 height 10
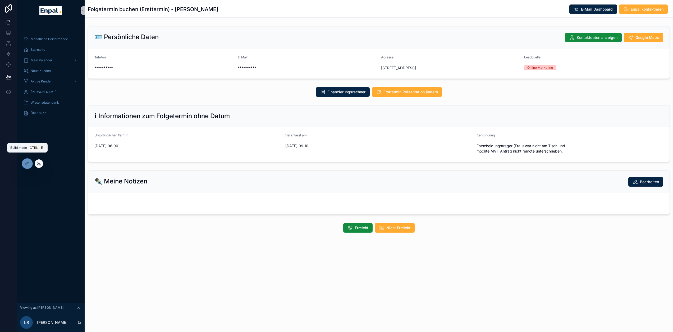
click at [30, 165] on div at bounding box center [27, 164] width 11 height 10
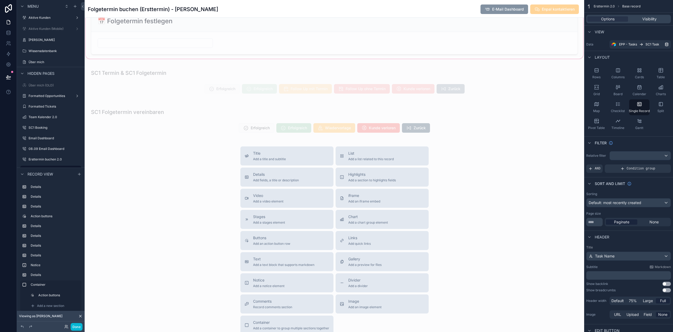
scroll to position [1242, 0]
click at [322, 98] on div "scrollable content" at bounding box center [334, 80] width 499 height 35
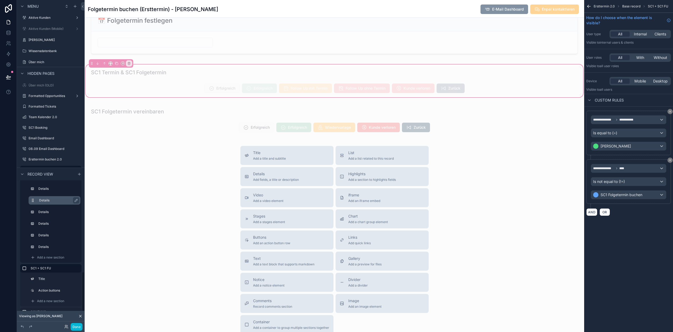
scroll to position [304, 0]
click at [51, 252] on label "Action buttons" at bounding box center [57, 250] width 37 height 4
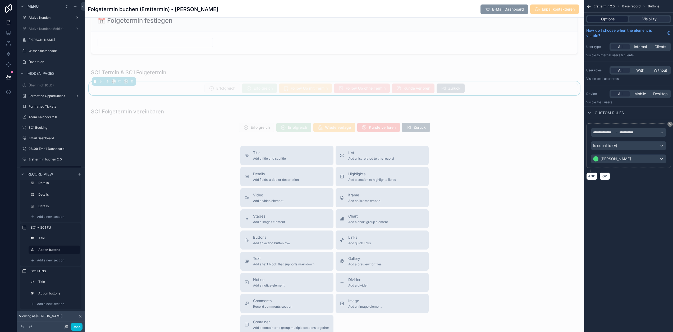
click at [614, 19] on span "Options" at bounding box center [607, 18] width 13 height 5
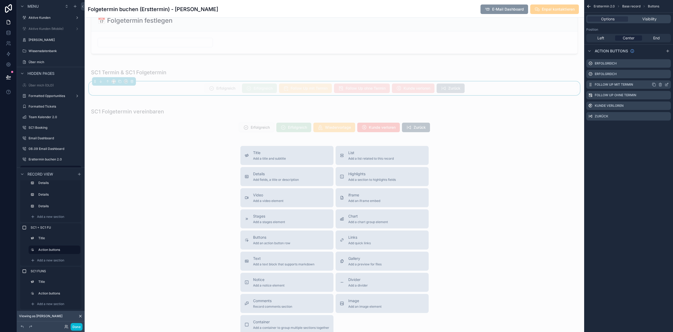
click at [668, 85] on icon "scrollable content" at bounding box center [667, 84] width 2 height 2
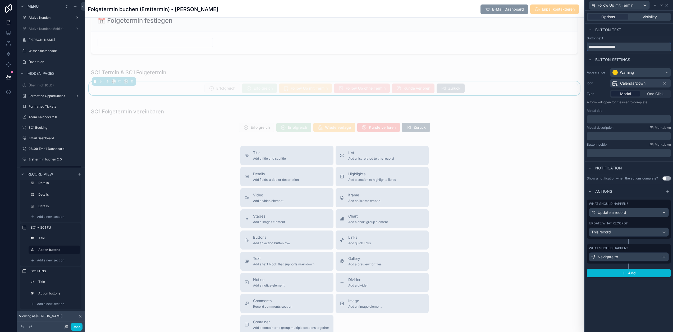
drag, startPoint x: 639, startPoint y: 47, endPoint x: 584, endPoint y: 47, distance: 54.4
click at [584, 47] on div "**********" at bounding box center [336, 166] width 673 height 332
type input "**********"
click at [664, 4] on div at bounding box center [661, 5] width 6 height 6
click at [644, 48] on input "**********" at bounding box center [628, 47] width 84 height 8
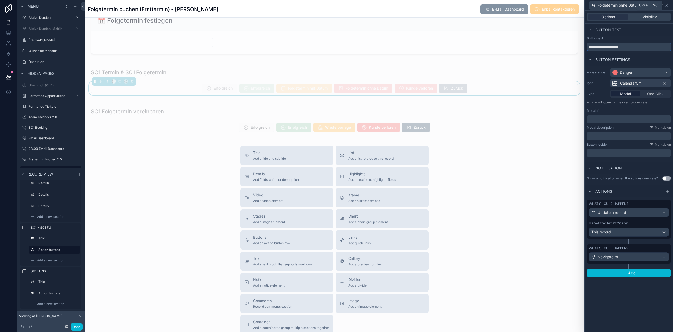
type input "**********"
click at [77, 326] on button "Done" at bounding box center [77, 327] width 12 height 8
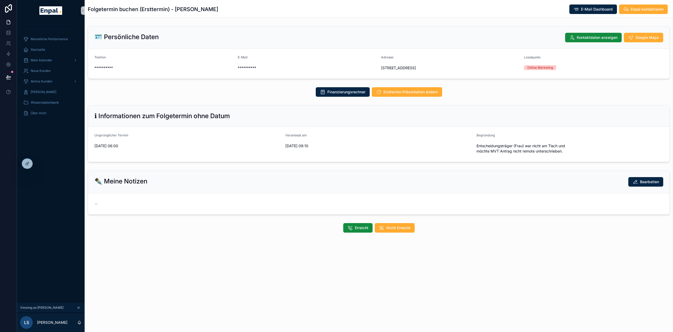
scroll to position [0, 0]
click at [48, 80] on span "Aktive Kunden" at bounding box center [42, 81] width 22 height 4
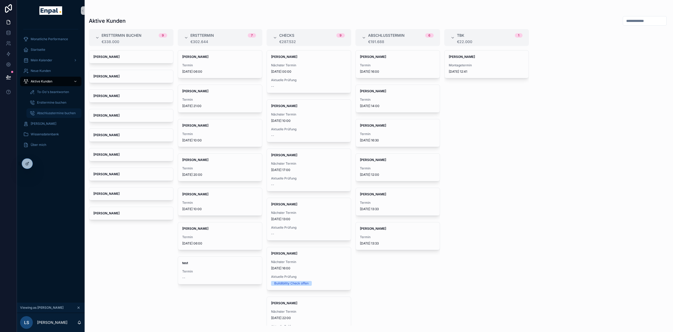
click at [45, 115] on span "Abschlusstermine buchen" at bounding box center [56, 113] width 39 height 4
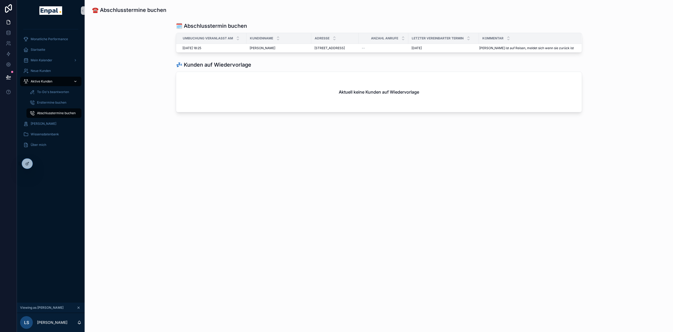
click at [44, 80] on span "Aktive Kunden" at bounding box center [42, 81] width 22 height 4
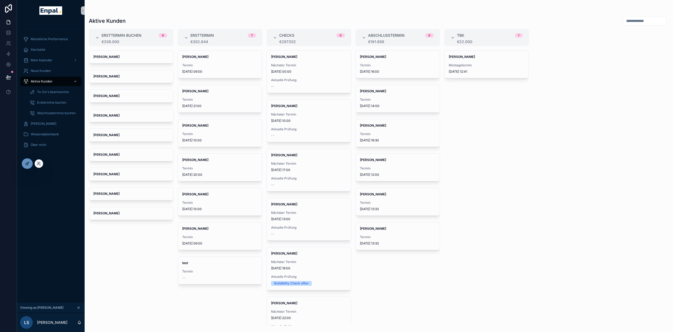
click at [27, 168] on div at bounding box center [27, 164] width 11 height 10
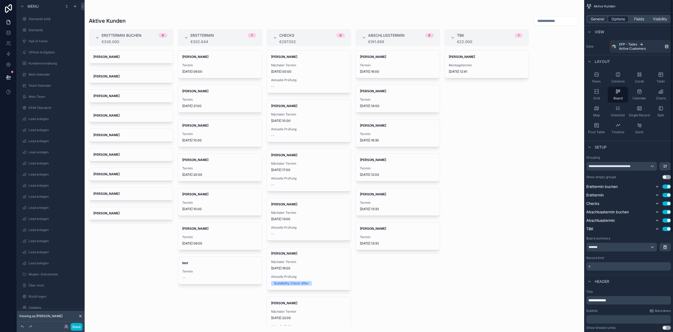
click at [617, 19] on span "Options" at bounding box center [617, 18] width 13 height 5
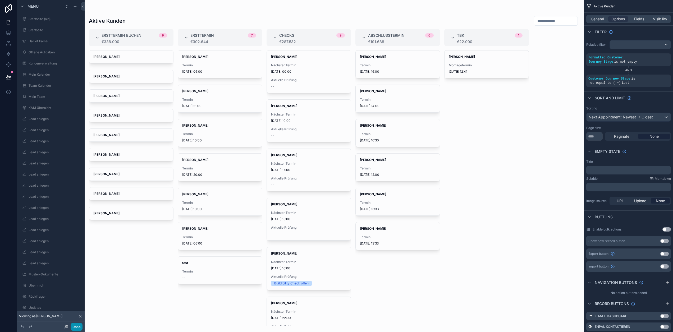
click at [79, 325] on button "Done" at bounding box center [77, 327] width 12 height 8
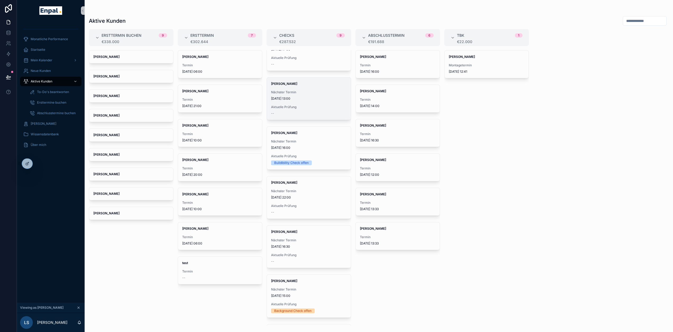
scroll to position [163, 0]
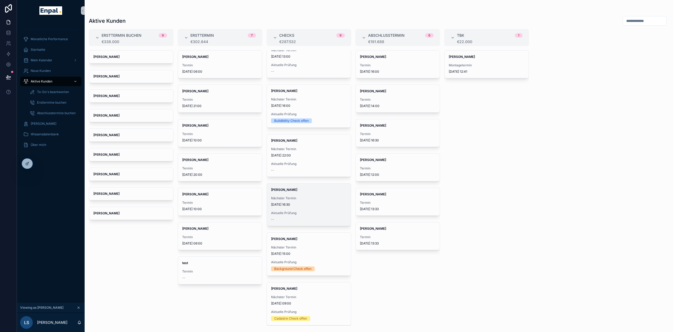
click at [307, 202] on div "Nächster Termin 5.9.2025 16:30" at bounding box center [309, 201] width 76 height 11
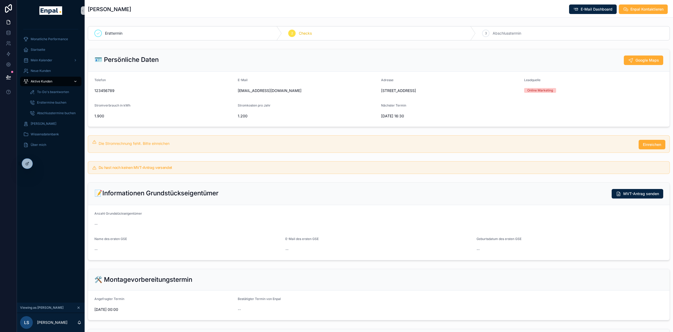
drag, startPoint x: 50, startPoint y: 82, endPoint x: 53, endPoint y: 83, distance: 3.8
click at [50, 82] on span "Aktive Kunden" at bounding box center [42, 81] width 22 height 4
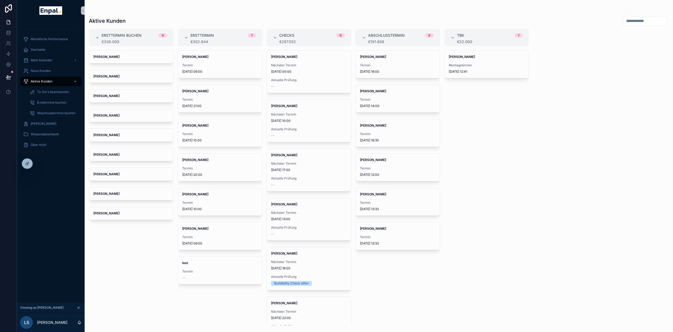
click at [424, 281] on div "Jonas Weber Termin 10.9.2025 16:00 Anna Becker Termin 9.9.2025 14:00 Miriam Haa…" at bounding box center [397, 187] width 85 height 275
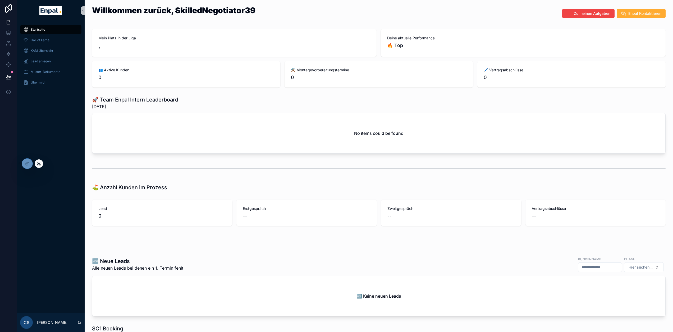
click at [37, 162] on icon at bounding box center [39, 163] width 4 height 4
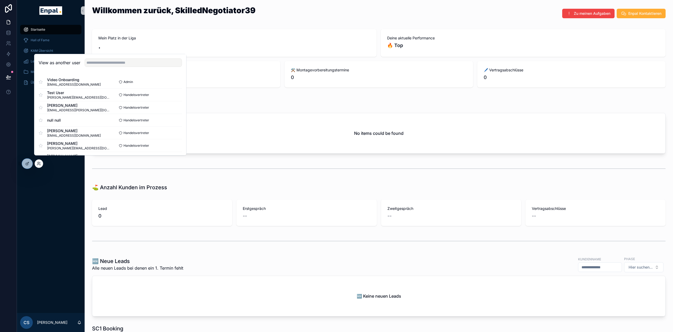
click at [104, 71] on div "View as another user" at bounding box center [110, 62] width 152 height 17
click at [104, 67] on input "text" at bounding box center [133, 62] width 97 height 8
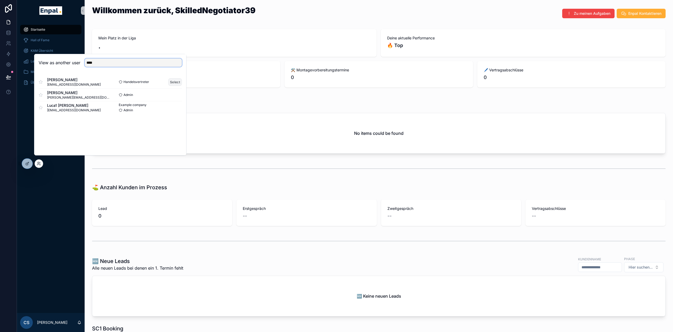
type input "****"
click at [178, 85] on button "Select" at bounding box center [175, 82] width 14 height 8
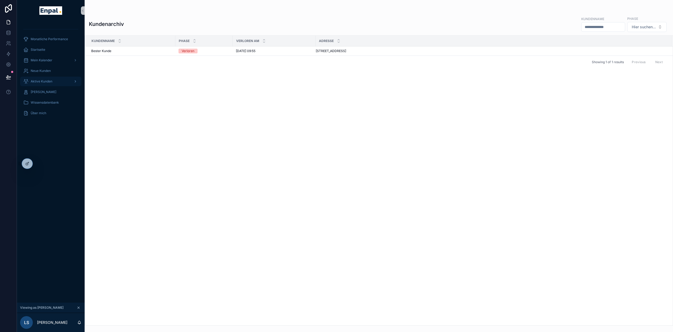
click at [49, 80] on span "Aktive Kunden" at bounding box center [42, 81] width 22 height 4
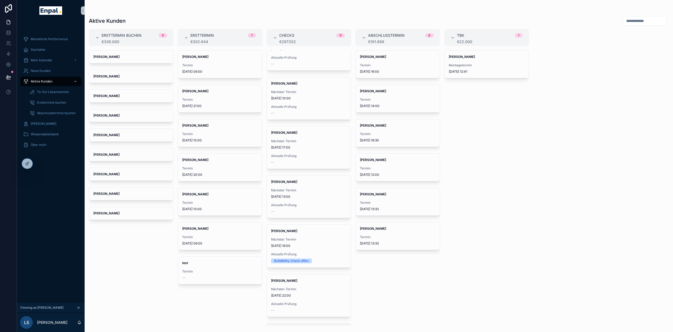
scroll to position [163, 0]
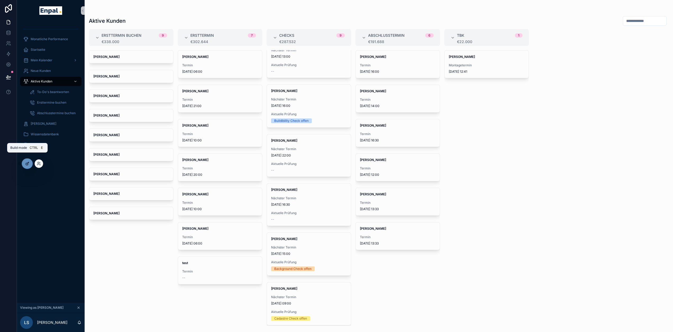
click at [26, 165] on icon at bounding box center [27, 163] width 4 height 4
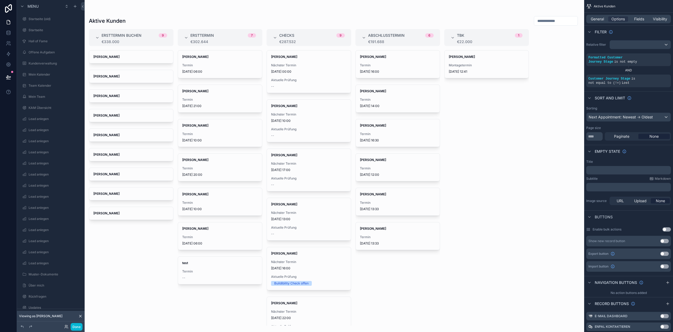
click at [492, 137] on div "scrollable content" at bounding box center [334, 166] width 499 height 332
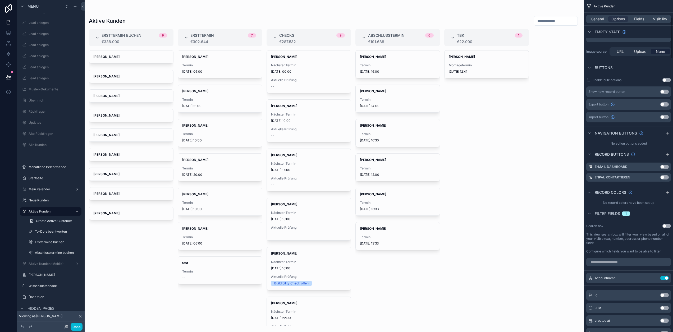
scroll to position [132, 0]
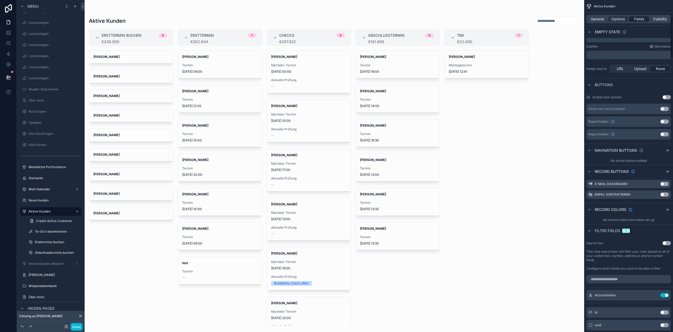
click at [643, 19] on span "Fields" at bounding box center [639, 18] width 10 height 5
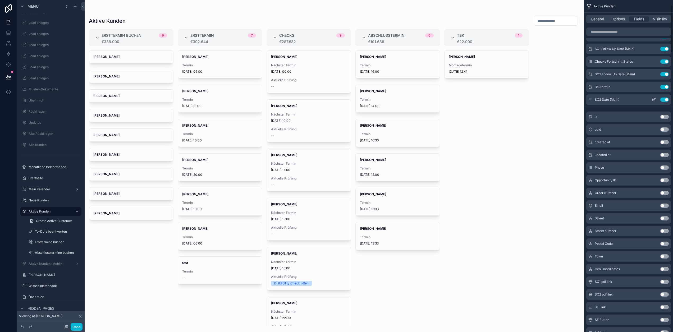
scroll to position [0, 0]
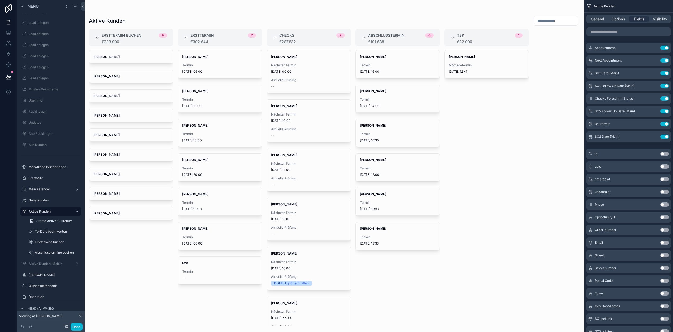
click at [622, 22] on div "General Options Fields Visibility" at bounding box center [628, 19] width 85 height 8
click at [622, 21] on span "Options" at bounding box center [617, 18] width 13 height 5
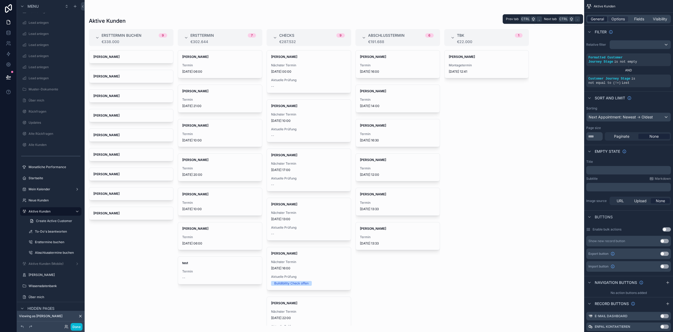
click at [603, 18] on span "General" at bounding box center [596, 18] width 13 height 5
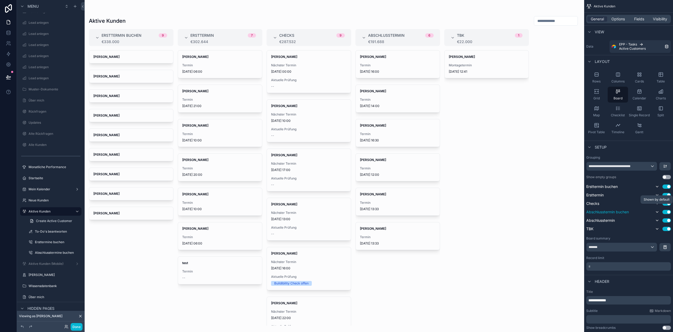
click at [659, 211] on icon "scrollable content" at bounding box center [657, 212] width 4 height 4
click at [657, 212] on icon "scrollable content" at bounding box center [656, 212] width 1 height 2
click at [81, 324] on button "Done" at bounding box center [77, 327] width 12 height 8
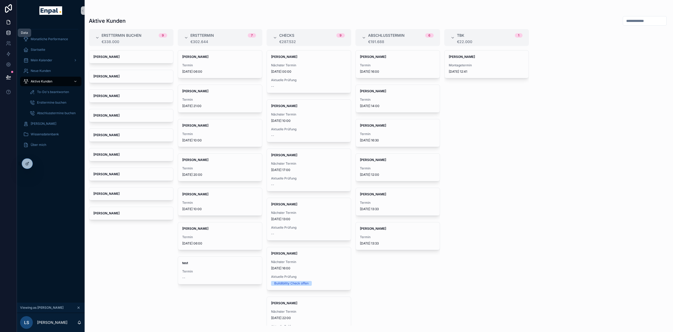
click at [12, 36] on link at bounding box center [8, 32] width 17 height 11
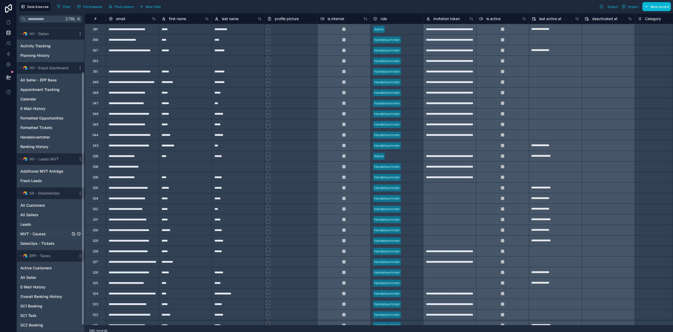
scroll to position [71, 0]
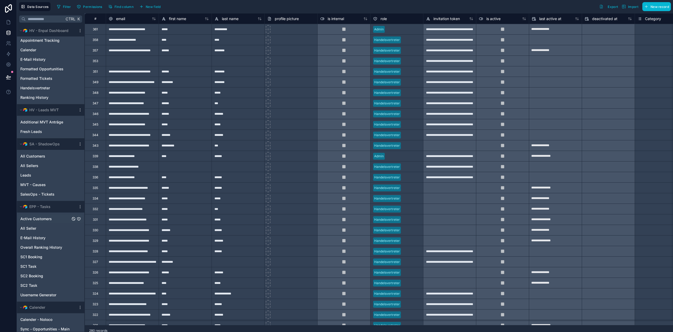
click at [40, 220] on span "Active Customers" at bounding box center [35, 218] width 31 height 5
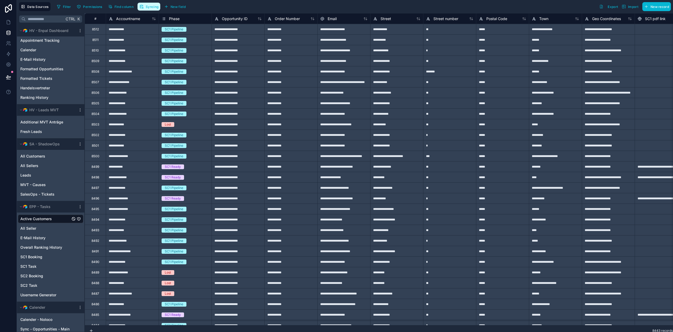
click at [145, 7] on button "Syncing" at bounding box center [148, 7] width 23 height 8
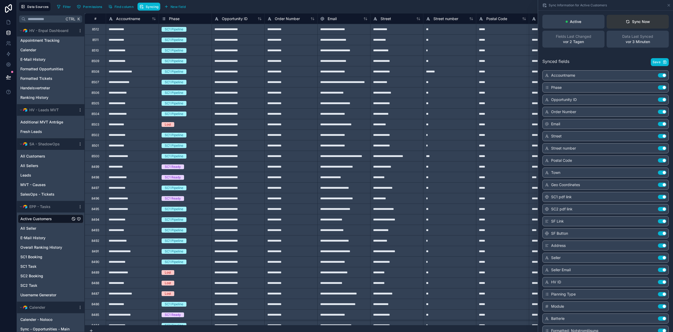
click at [645, 23] on div "Sync Now" at bounding box center [637, 21] width 24 height 5
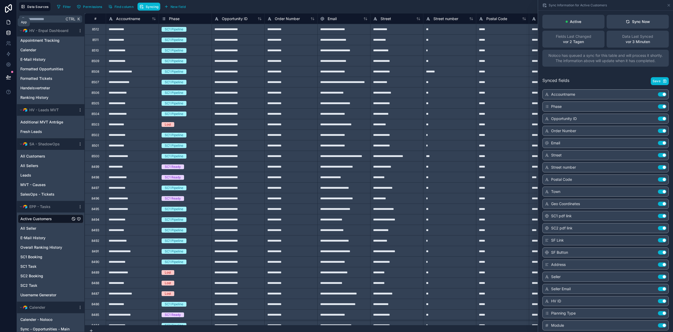
click at [10, 21] on icon at bounding box center [8, 22] width 3 height 4
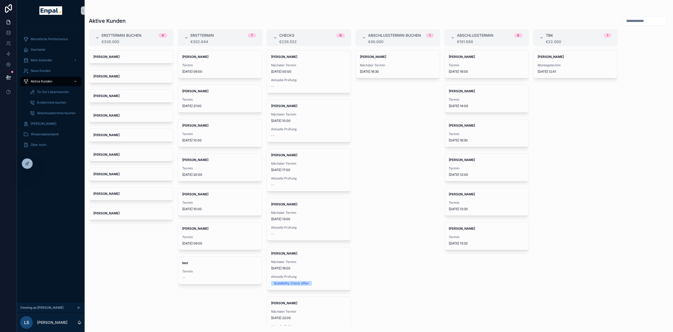
click at [417, 172] on div "[PERSON_NAME] Nächster Termin [DATE] 16:30" at bounding box center [397, 187] width 85 height 275
click at [389, 152] on div "[PERSON_NAME] Nächster Termin [DATE] 16:30" at bounding box center [397, 187] width 85 height 275
click at [427, 167] on div "[PERSON_NAME] Nächster Termin [DATE] 16:30" at bounding box center [397, 187] width 85 height 275
click at [28, 165] on icon at bounding box center [27, 163] width 4 height 4
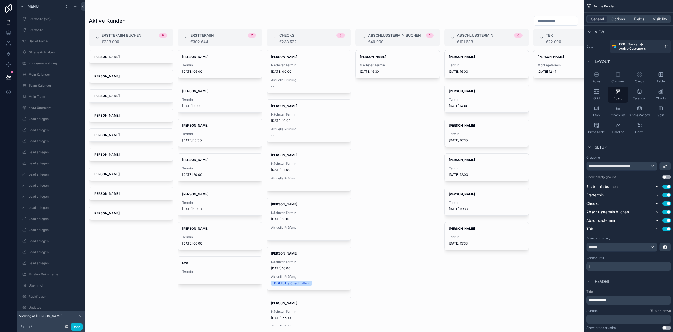
click at [408, 187] on div "scrollable content" at bounding box center [334, 166] width 499 height 332
drag, startPoint x: 645, startPoint y: 19, endPoint x: 647, endPoint y: 23, distance: 4.3
click at [644, 19] on span "Fields" at bounding box center [639, 18] width 10 height 5
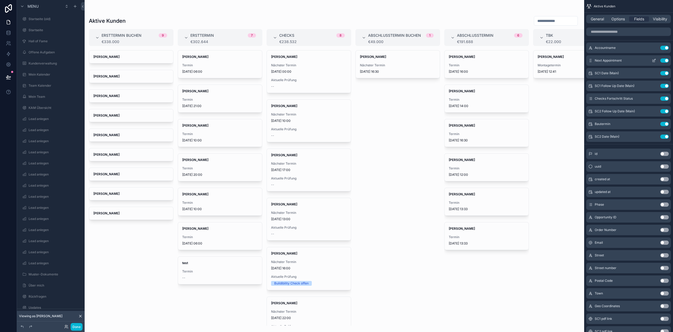
click at [656, 60] on icon "scrollable content" at bounding box center [654, 60] width 4 height 4
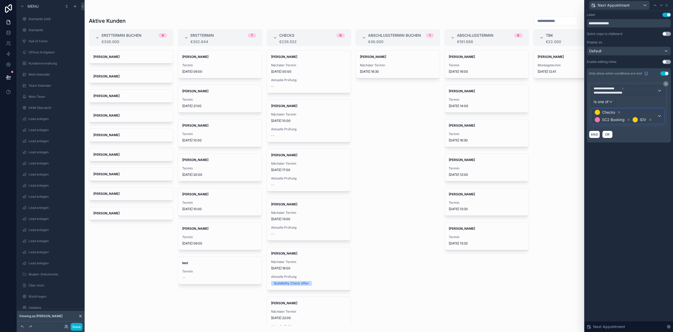
click at [645, 111] on span "Checks SC2 Booking IDV" at bounding box center [624, 116] width 63 height 15
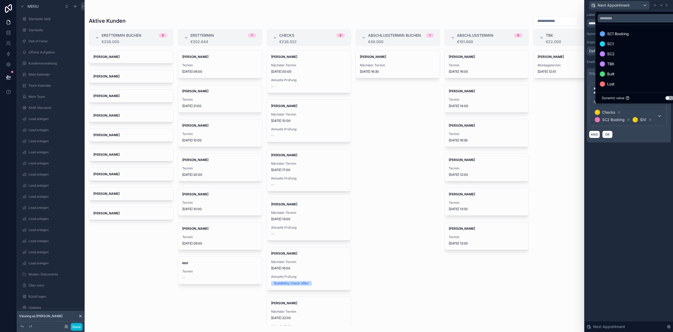
drag, startPoint x: 633, startPoint y: 110, endPoint x: 636, endPoint y: 112, distance: 4.0
click at [634, 110] on div at bounding box center [628, 166] width 88 height 332
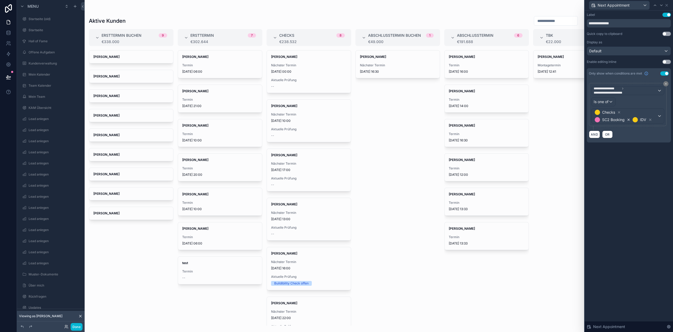
click at [630, 120] on icon at bounding box center [628, 120] width 4 height 4
click at [653, 113] on div "Checks IDV" at bounding box center [627, 113] width 72 height 8
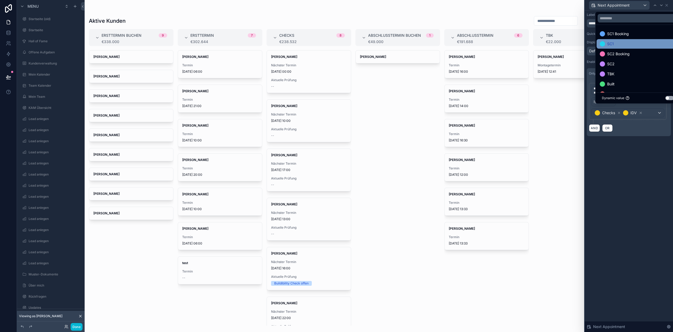
click at [632, 47] on div "SC1" at bounding box center [637, 44] width 76 height 6
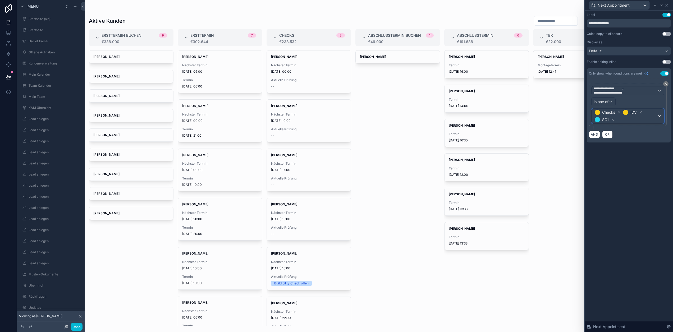
click at [656, 112] on span "Checks IDV SC1" at bounding box center [624, 116] width 63 height 15
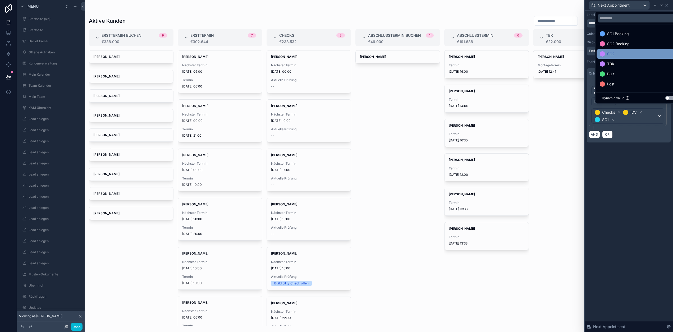
click at [630, 57] on div "SC2" at bounding box center [637, 54] width 76 height 6
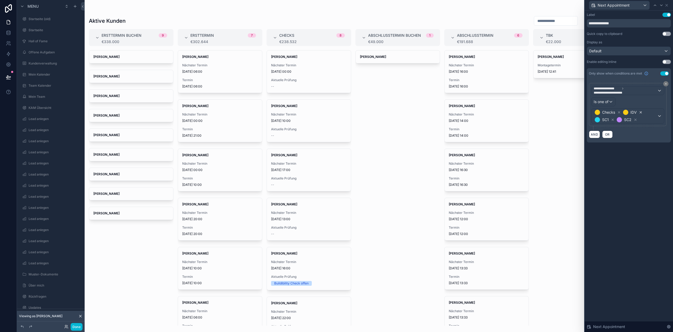
click at [642, 111] on icon at bounding box center [641, 112] width 4 height 4
click at [644, 181] on div "**********" at bounding box center [628, 171] width 88 height 321
click at [608, 24] on input "**********" at bounding box center [628, 23] width 84 height 8
click at [668, 5] on icon at bounding box center [666, 5] width 4 height 4
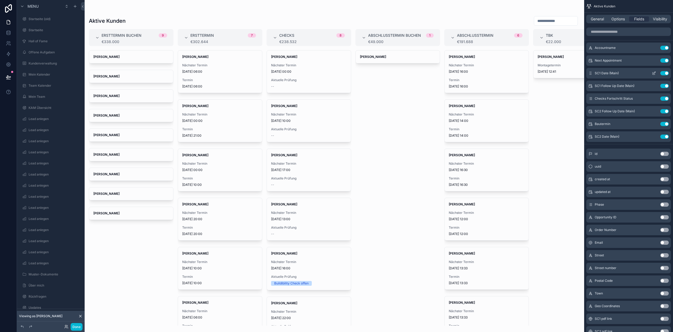
click at [668, 72] on button "Use setting" at bounding box center [664, 73] width 8 height 4
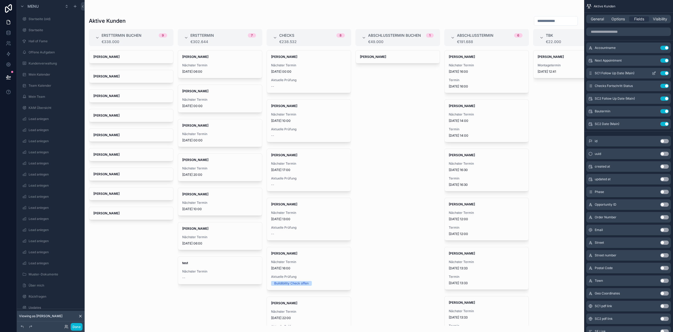
click at [668, 72] on button "Use setting" at bounding box center [664, 73] width 8 height 4
click at [668, 86] on button "Use setting" at bounding box center [664, 86] width 8 height 4
click at [668, 98] on button "Use setting" at bounding box center [664, 98] width 8 height 4
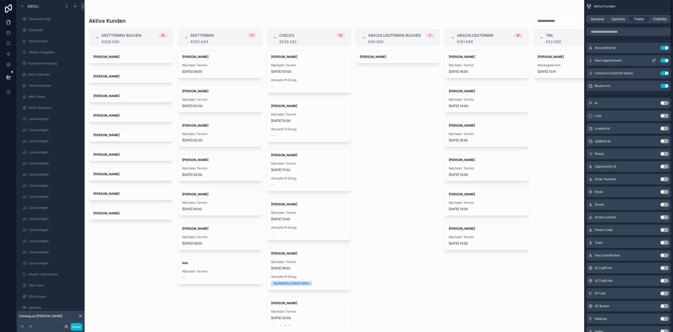
click at [656, 59] on icon "scrollable content" at bounding box center [654, 60] width 4 height 4
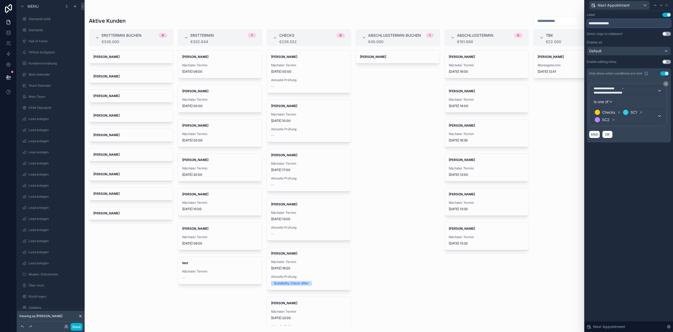
drag, startPoint x: 608, startPoint y: 22, endPoint x: 594, endPoint y: 21, distance: 14.0
click at [594, 21] on input "**********" at bounding box center [628, 23] width 84 height 8
click at [632, 168] on div "**********" at bounding box center [628, 171] width 88 height 321
click at [668, 6] on icon at bounding box center [666, 5] width 4 height 4
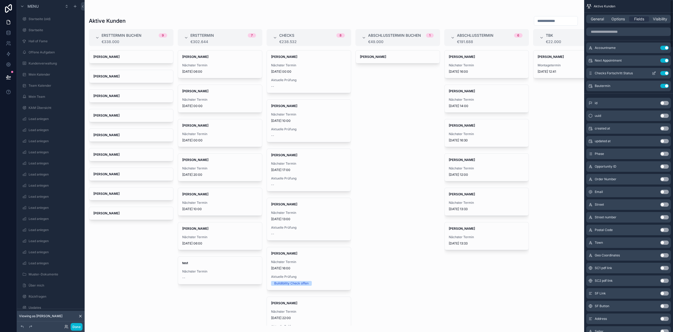
click at [656, 73] on icon "scrollable content" at bounding box center [654, 73] width 4 height 4
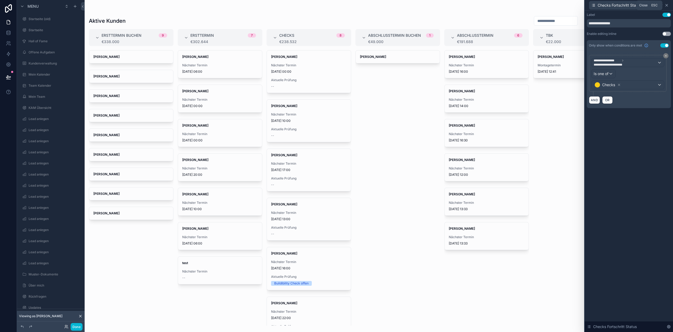
click at [668, 4] on icon at bounding box center [666, 5] width 4 height 4
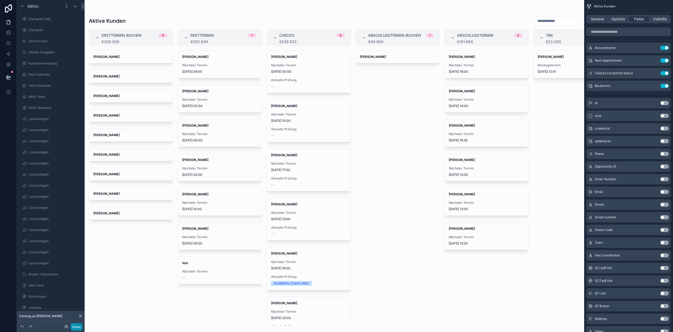
click at [78, 324] on button "Done" at bounding box center [77, 327] width 12 height 8
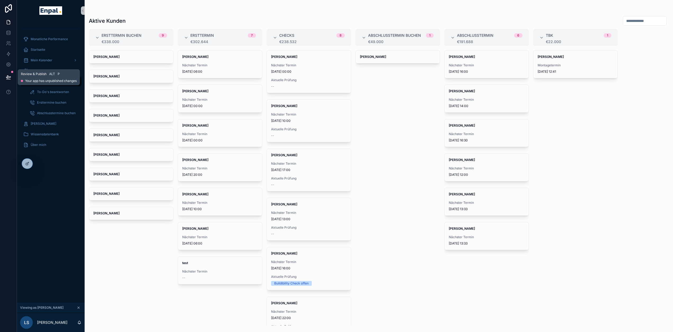
click at [6, 77] on icon at bounding box center [8, 77] width 5 height 5
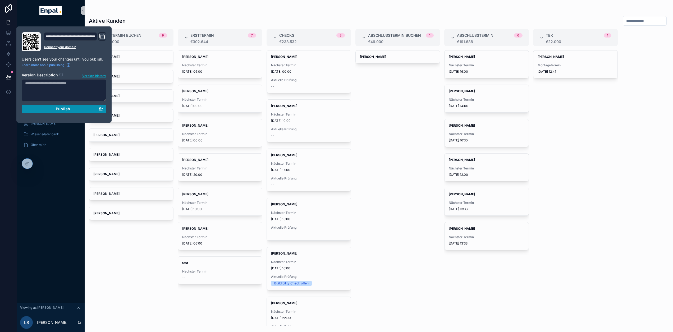
drag, startPoint x: 59, startPoint y: 107, endPoint x: 97, endPoint y: 106, distance: 37.5
click at [59, 107] on span "Publish" at bounding box center [63, 109] width 14 height 5
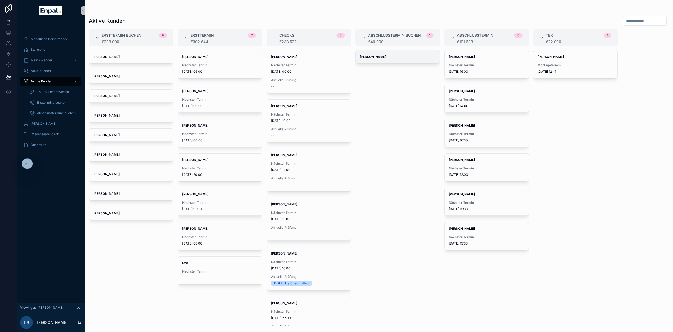
click at [384, 57] on span "[PERSON_NAME]" at bounding box center [398, 57] width 76 height 4
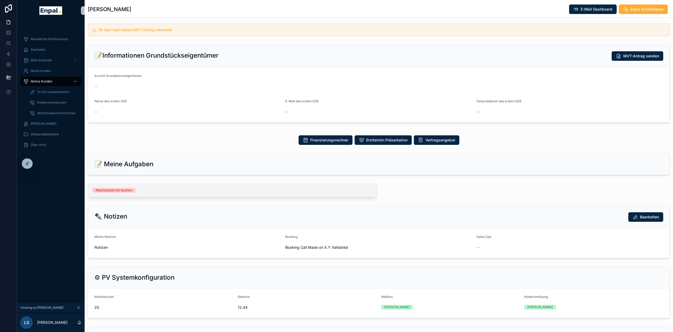
scroll to position [132, 0]
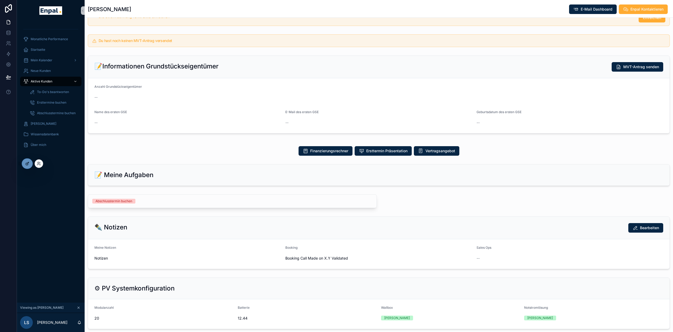
click at [29, 163] on div at bounding box center [27, 164] width 11 height 10
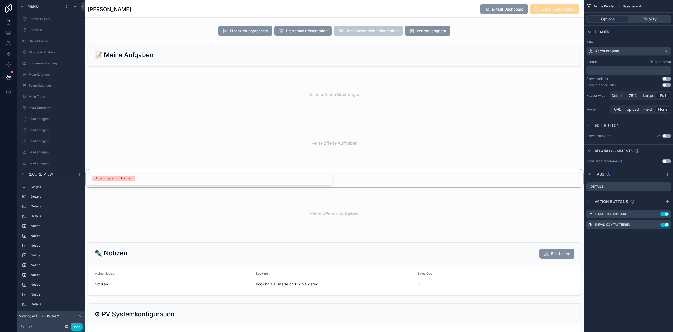
scroll to position [819, 0]
click at [214, 176] on div "scrollable content" at bounding box center [334, 178] width 499 height 18
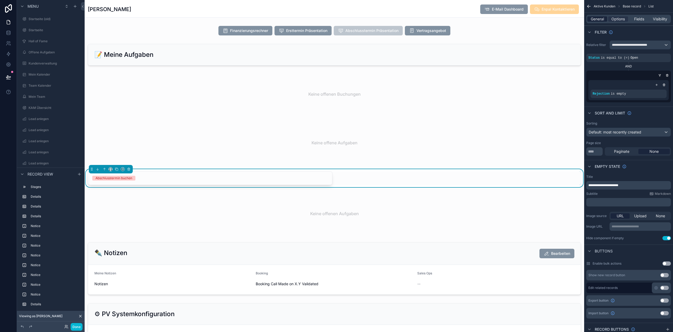
click at [604, 20] on span "General" at bounding box center [596, 18] width 13 height 5
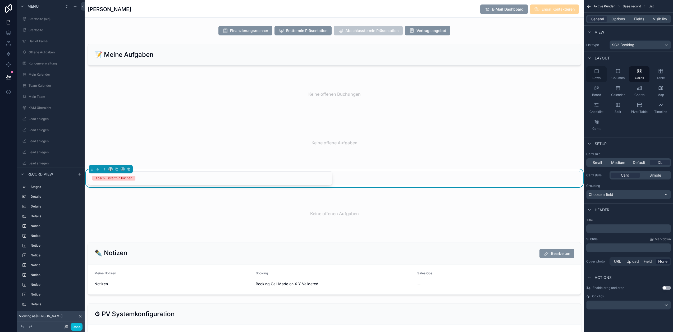
click at [603, 72] on div "Rows" at bounding box center [596, 74] width 20 height 16
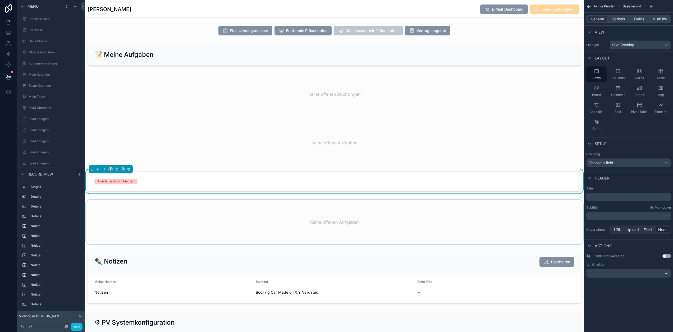
click at [221, 213] on div "scrollable content" at bounding box center [334, 222] width 499 height 44
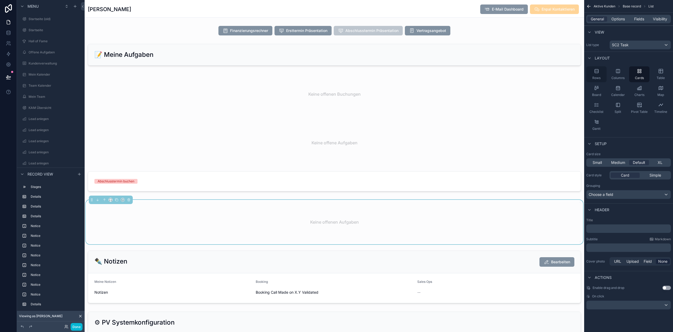
click at [603, 75] on div "Rows" at bounding box center [596, 74] width 20 height 16
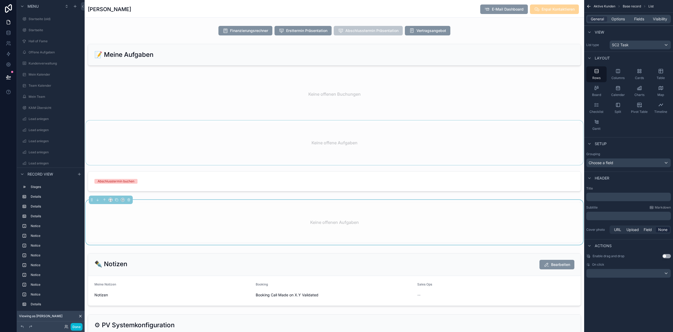
click at [232, 142] on div "scrollable content" at bounding box center [334, 143] width 499 height 44
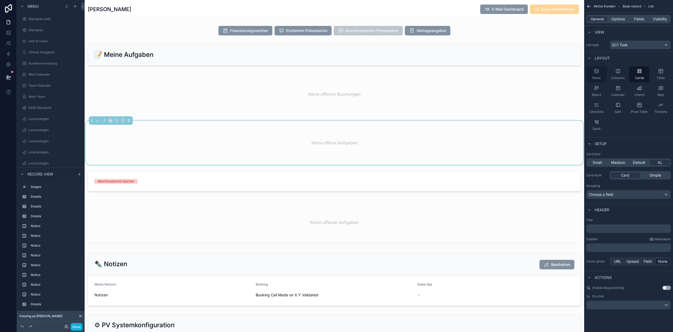
click at [604, 76] on div "Rows" at bounding box center [596, 74] width 20 height 16
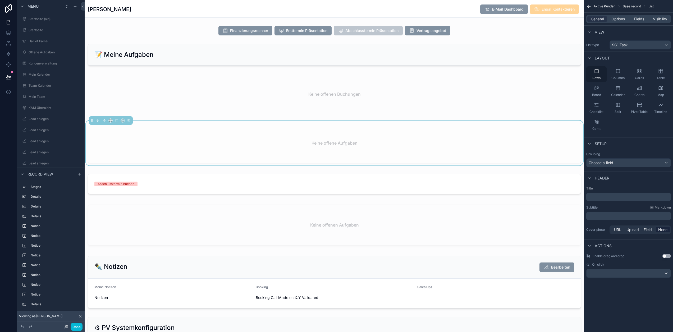
click at [316, 96] on div "scrollable content" at bounding box center [334, 94] width 499 height 44
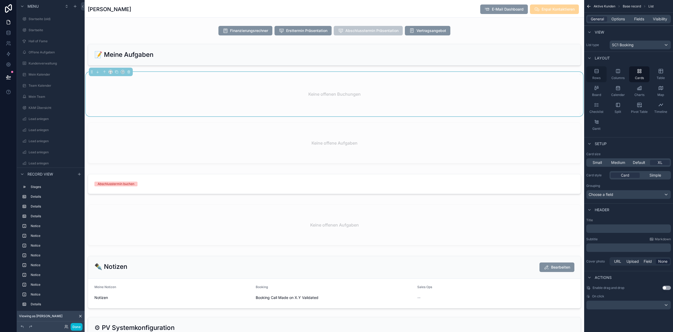
click at [599, 76] on span "Rows" at bounding box center [596, 78] width 8 height 4
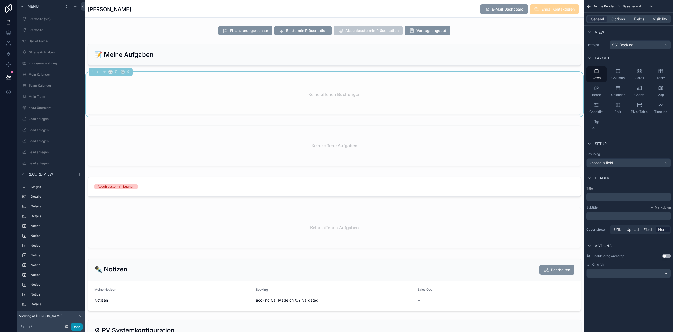
click at [77, 327] on button "Done" at bounding box center [77, 327] width 12 height 8
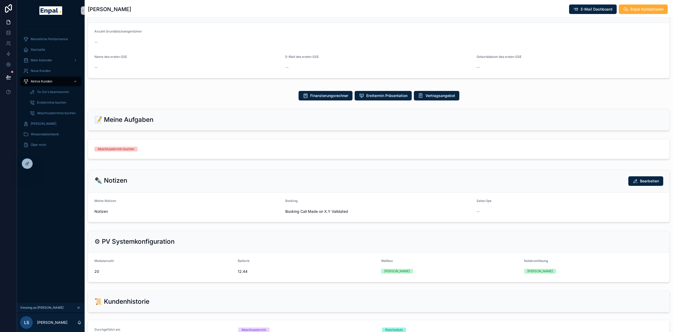
scroll to position [184, 0]
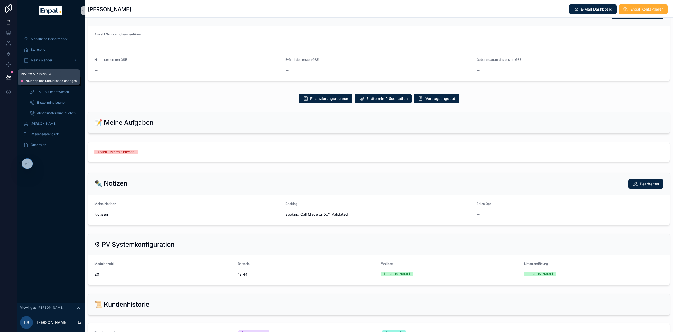
click at [10, 77] on icon at bounding box center [8, 77] width 5 height 5
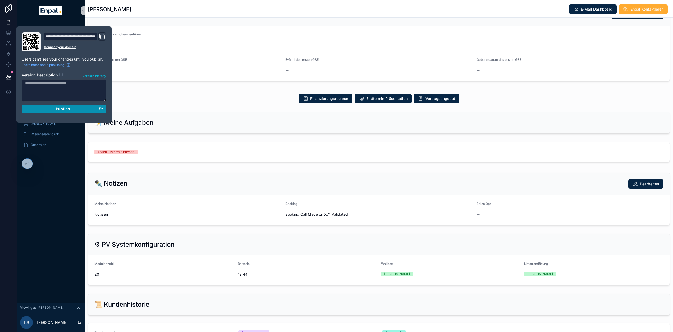
click at [64, 110] on span "Publish" at bounding box center [63, 109] width 14 height 5
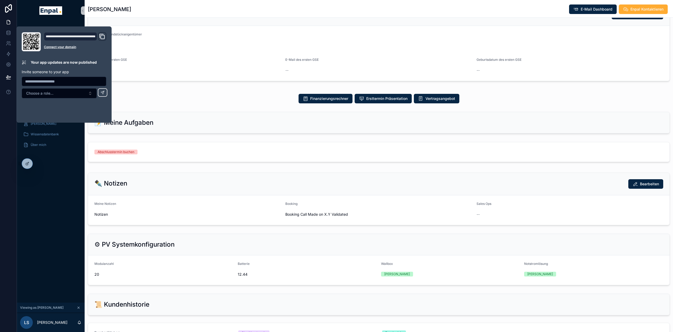
click at [172, 166] on div "Checks 2 Abschlusstermin buchen 3 Abschlusstermin 4 TBK 🪪 Persönliche Daten Goo…" at bounding box center [379, 137] width 588 height 595
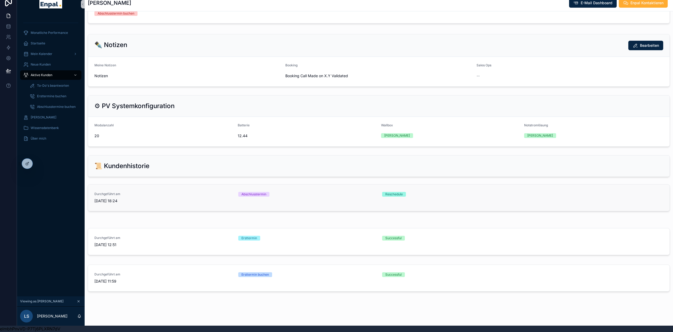
scroll to position [10, 0]
click at [25, 163] on div at bounding box center [27, 164] width 11 height 10
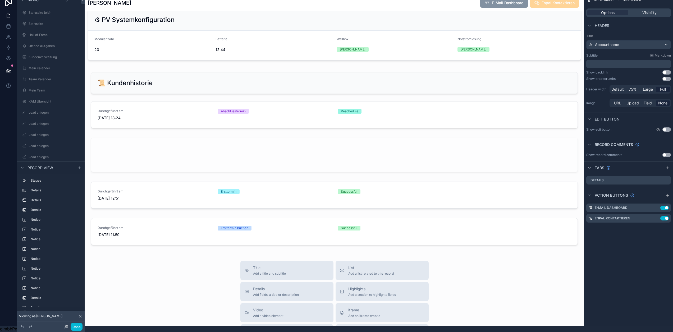
scroll to position [1136, 0]
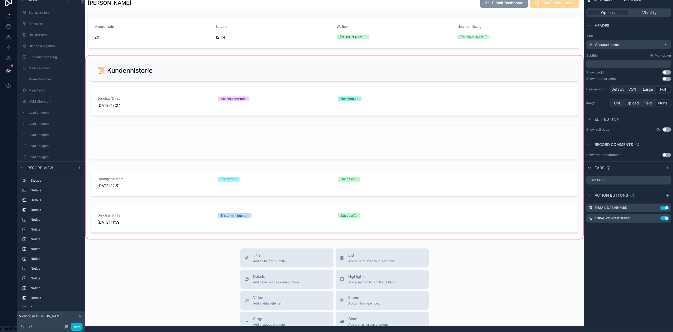
click at [243, 138] on div "scrollable content" at bounding box center [334, 147] width 499 height 186
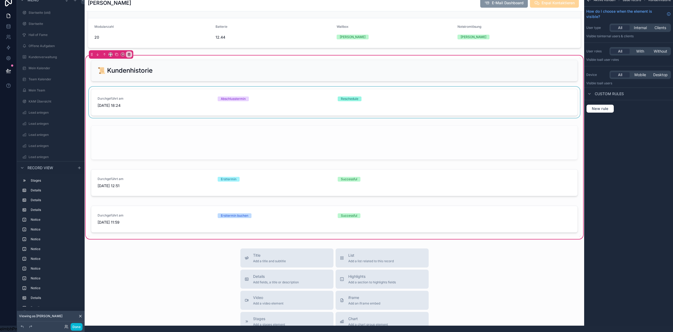
click at [250, 101] on div "scrollable content" at bounding box center [334, 103] width 493 height 33
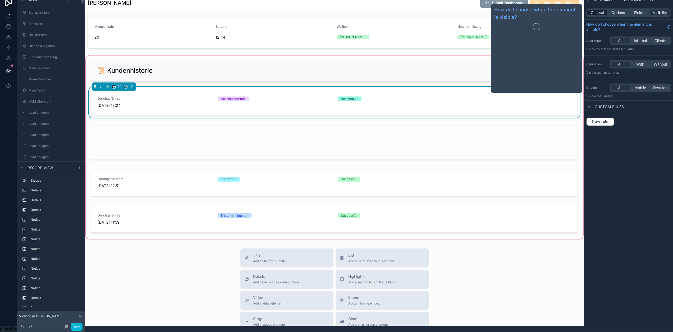
click at [601, 10] on span "General" at bounding box center [596, 12] width 13 height 5
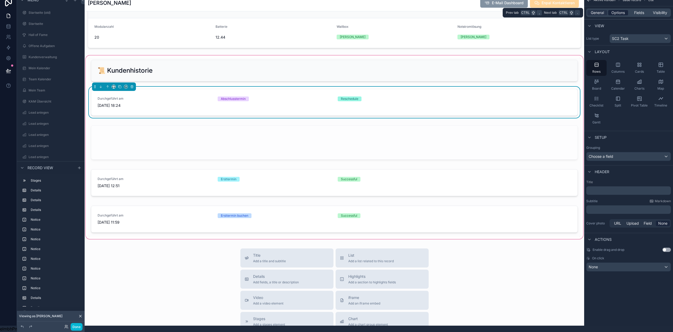
click at [624, 10] on span "Options" at bounding box center [617, 12] width 13 height 5
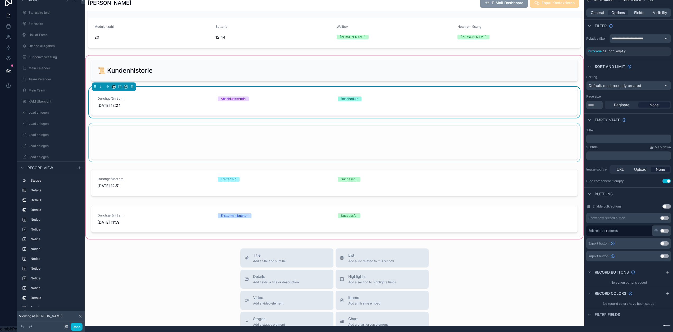
click at [461, 144] on div "scrollable content" at bounding box center [334, 143] width 493 height 41
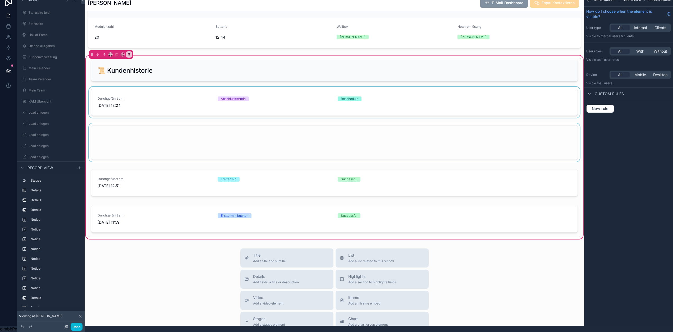
click at [213, 131] on div "scrollable content" at bounding box center [334, 143] width 493 height 41
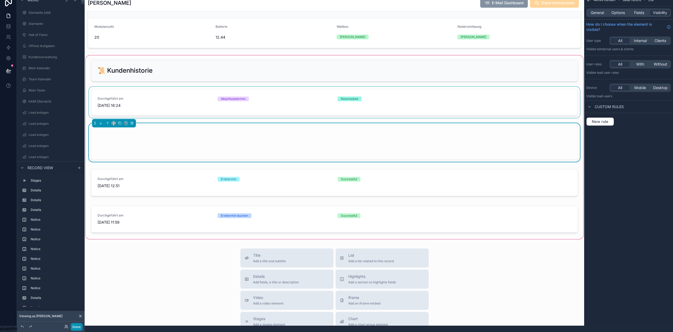
click at [78, 327] on button "Done" at bounding box center [77, 327] width 12 height 8
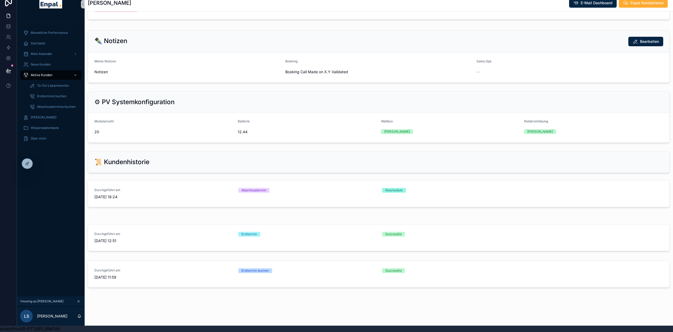
scroll to position [317, 0]
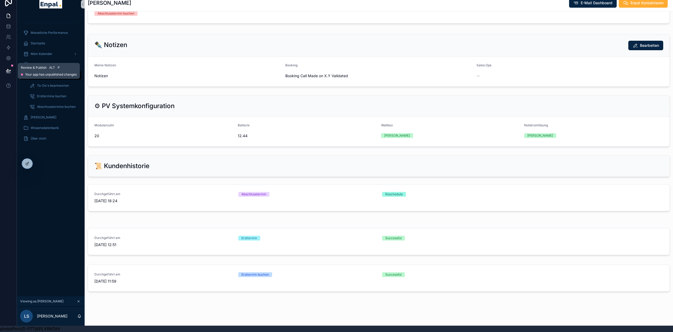
click at [8, 69] on icon at bounding box center [8, 70] width 5 height 5
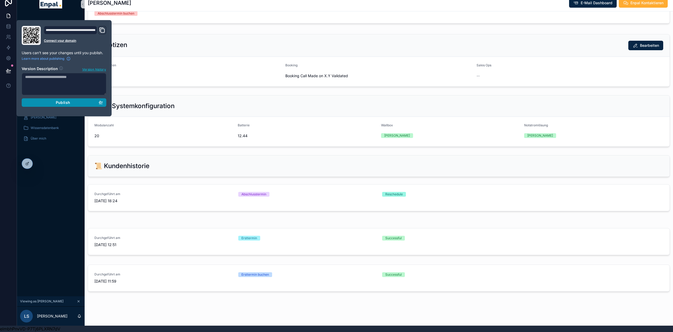
click at [58, 100] on span "Publish" at bounding box center [63, 102] width 14 height 5
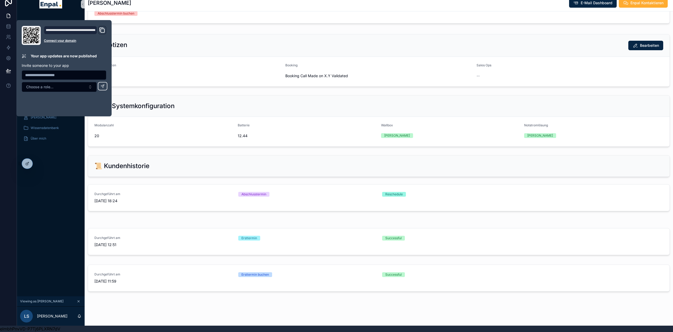
click at [66, 204] on div "Monatliche Performance Startseite Mein Kalender Neue Kunden Aktive Kunden To-Do…" at bounding box center [51, 155] width 68 height 281
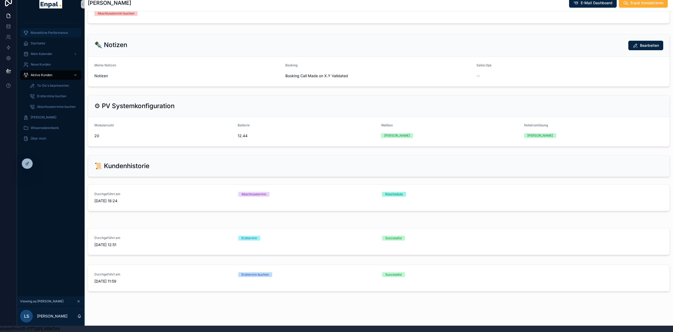
click at [50, 31] on span "Monatliche Performance" at bounding box center [49, 33] width 37 height 4
